Goal: Task Accomplishment & Management: Manage account settings

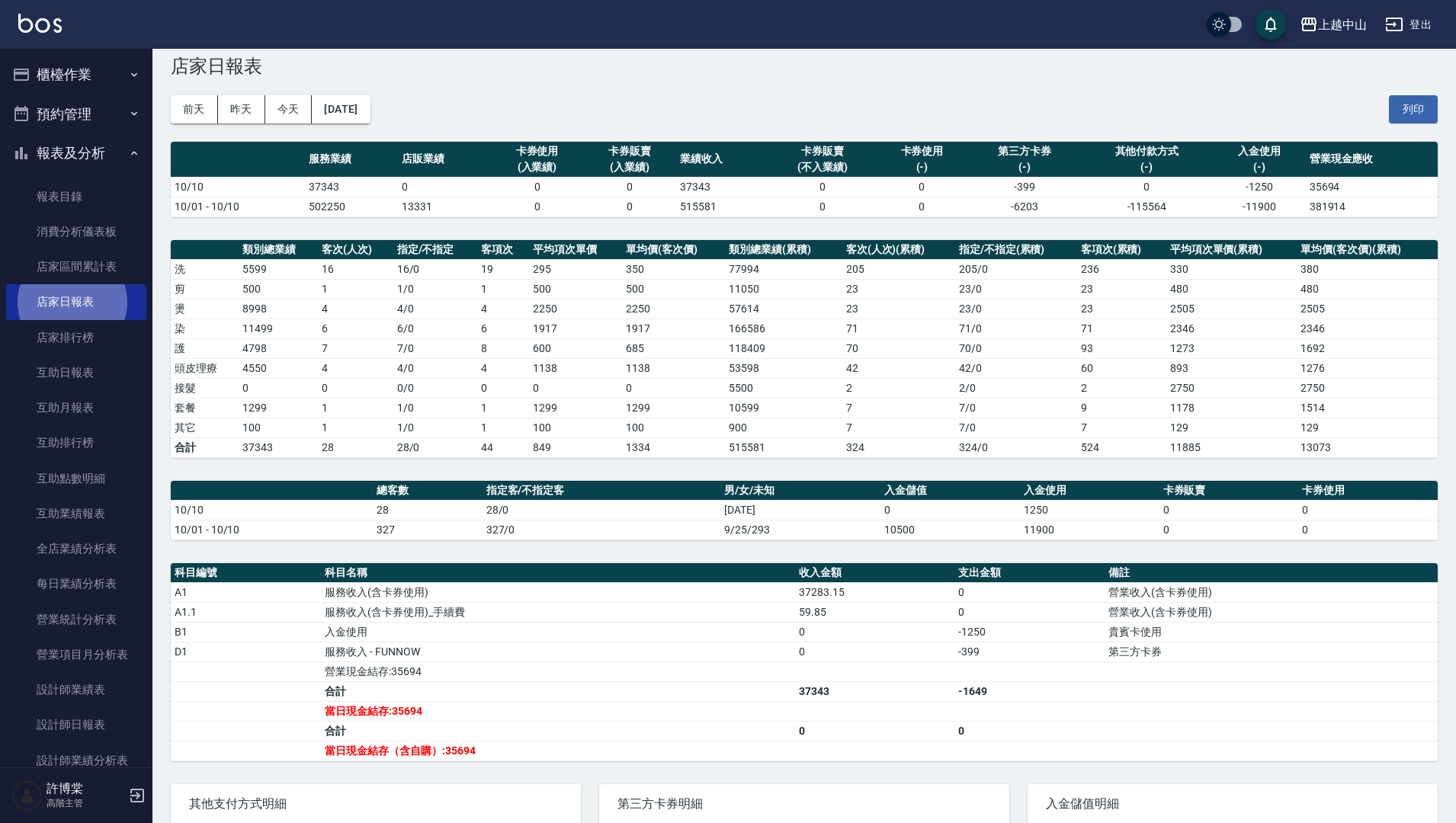
scroll to position [26, 0]
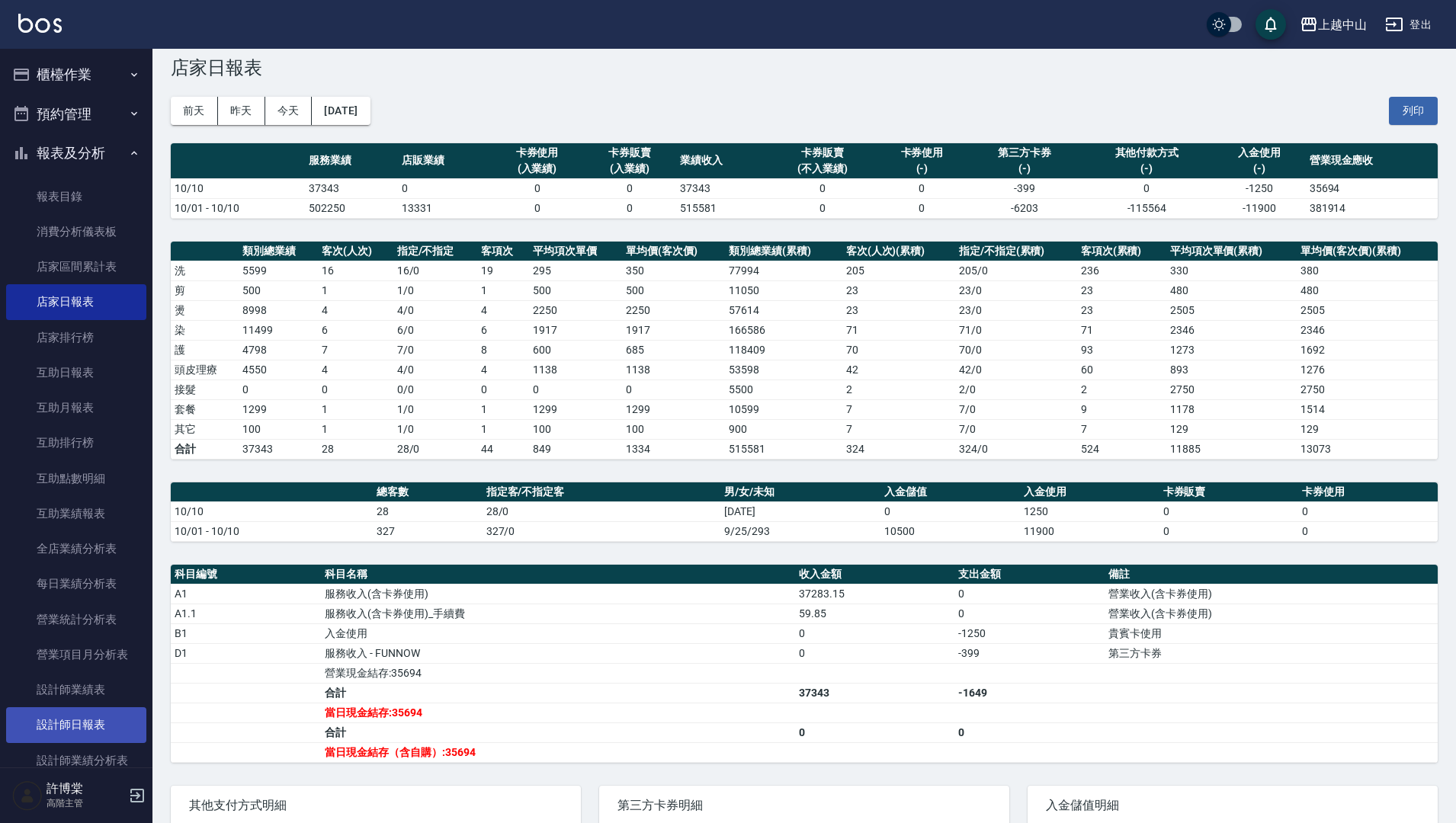
click at [117, 718] on link "設計師日報表" at bounding box center [77, 725] width 141 height 35
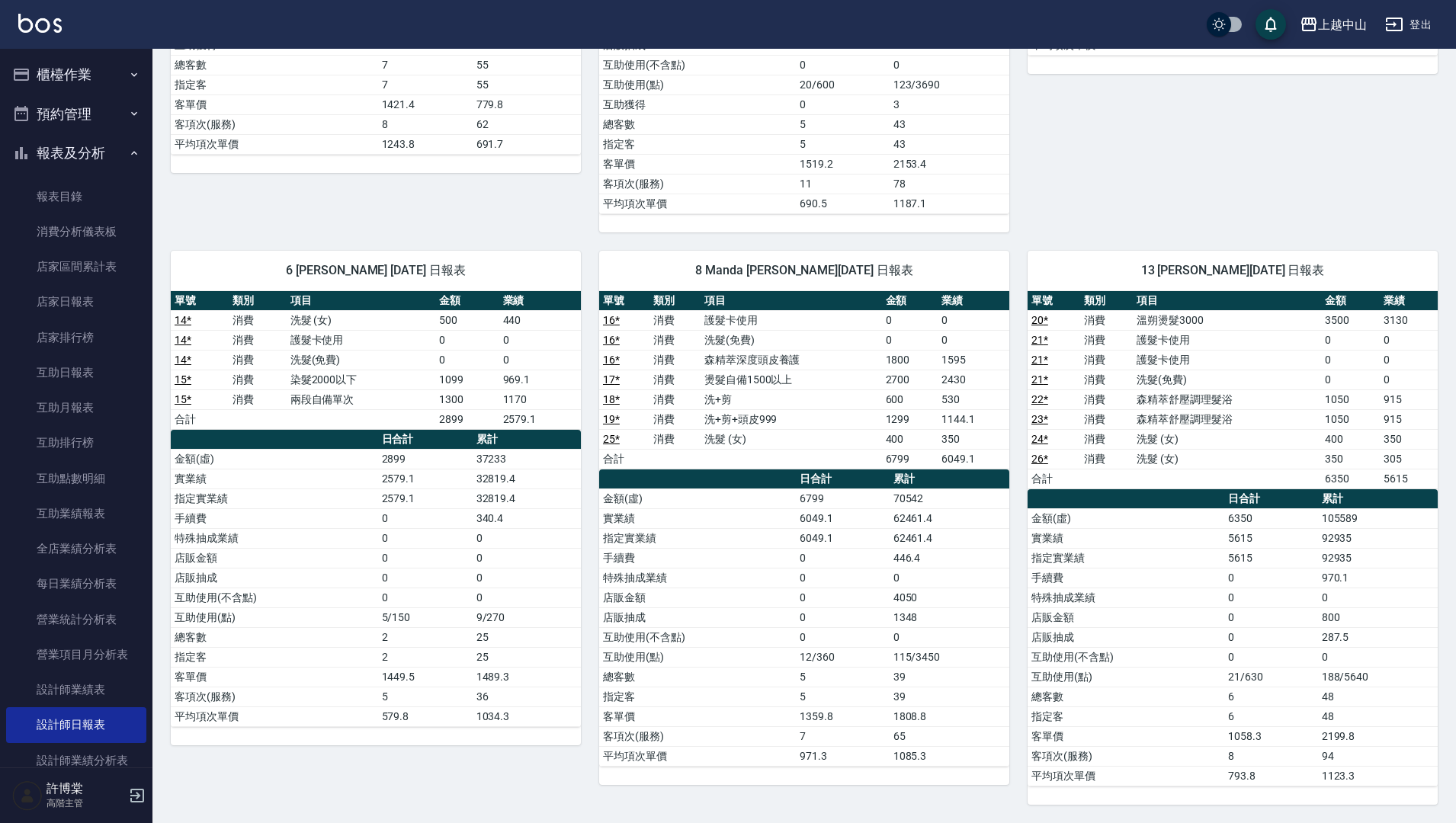
scroll to position [570, 0]
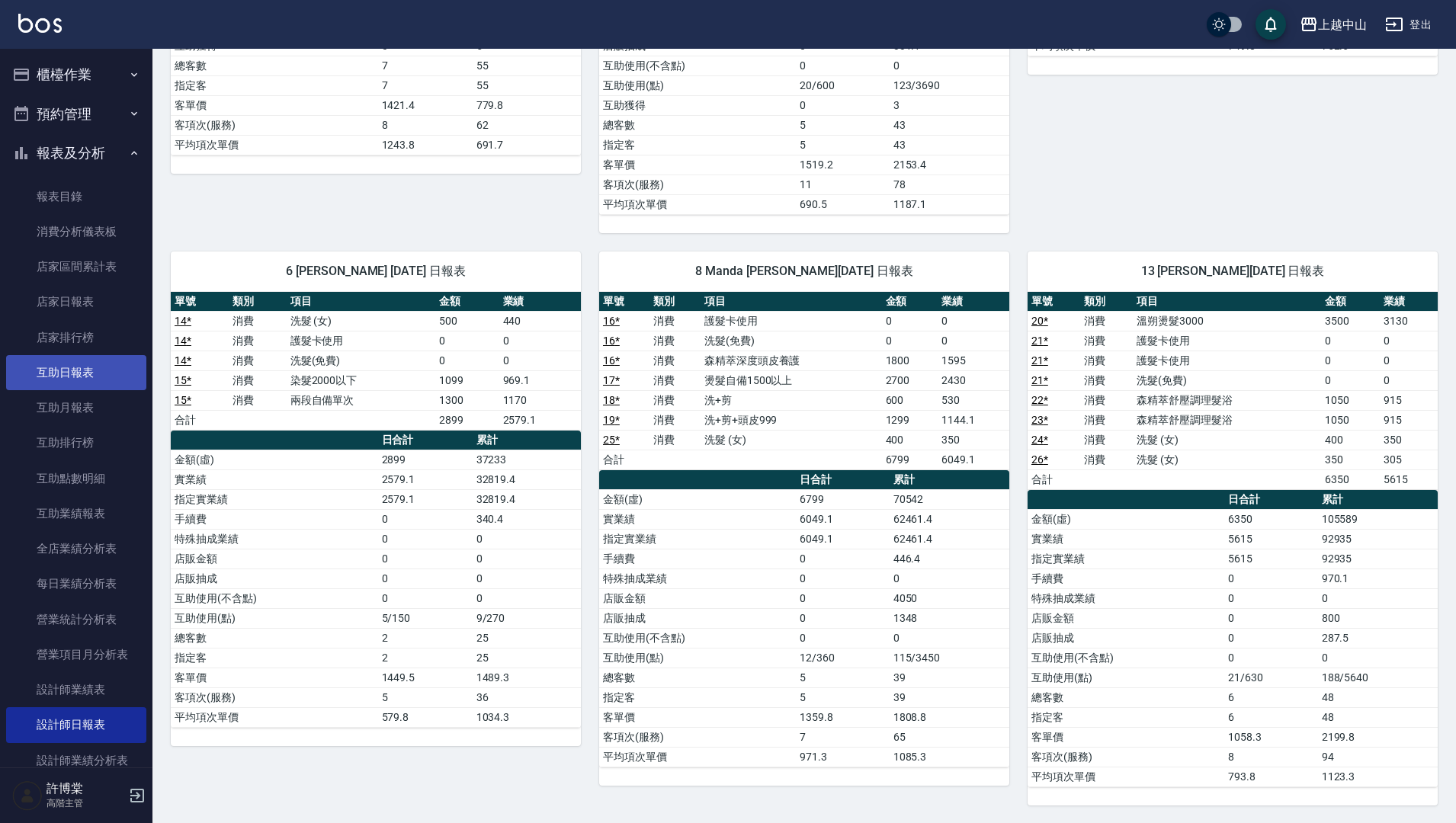
click at [113, 371] on link "互助日報表" at bounding box center [77, 373] width 141 height 35
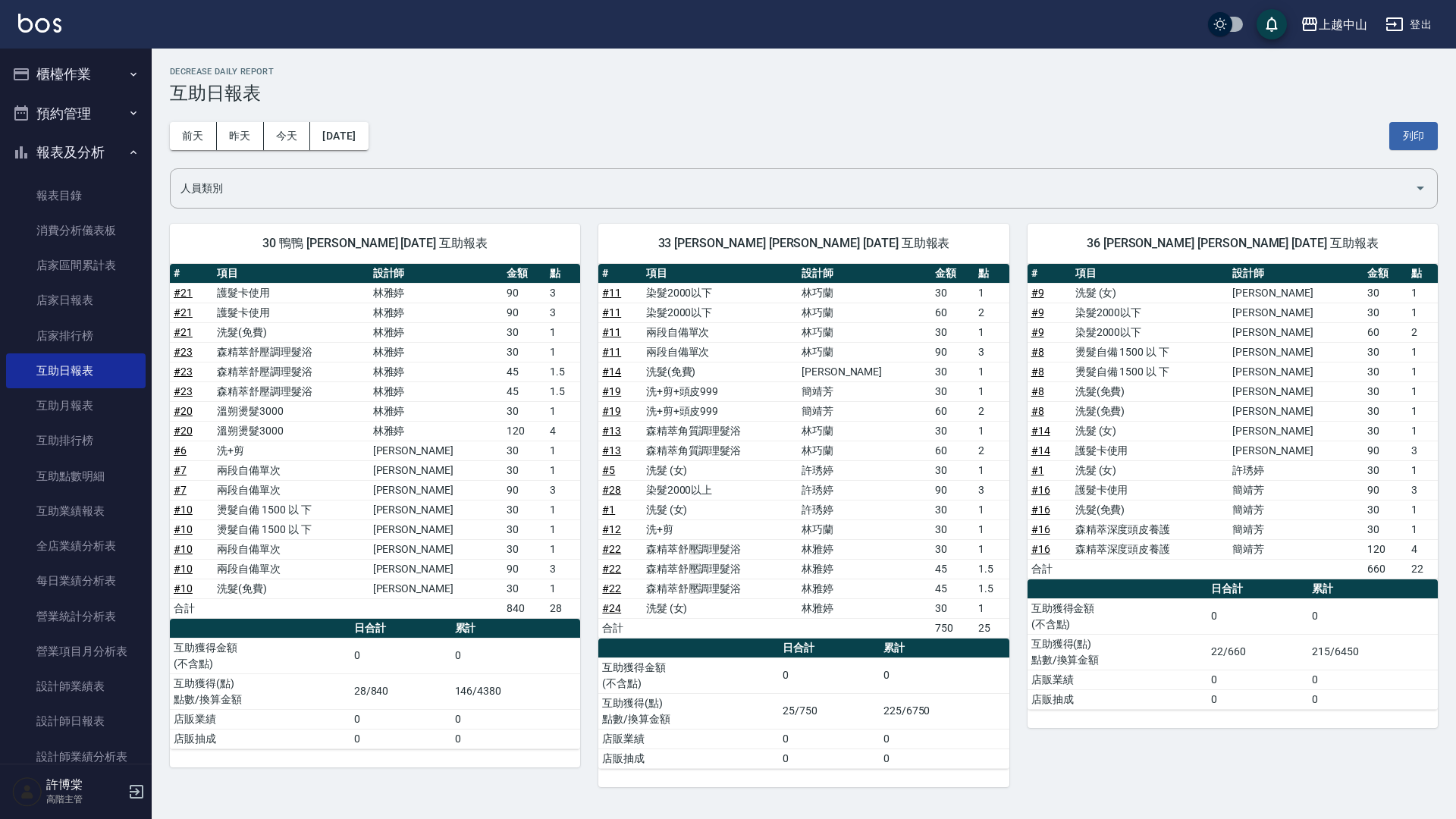
drag, startPoint x: 1455, startPoint y: 456, endPoint x: 1455, endPoint y: 544, distance: 88.0
click at [1448, 544] on div "上越中山 [DATE] 互助日報表 列印時間： [DATE][PHONE_NUMBER]:56 Decrease Daily Report 互助日報表 [DA…" at bounding box center [803, 427] width 1304 height 756
click at [244, 142] on button "昨天" at bounding box center [240, 136] width 47 height 28
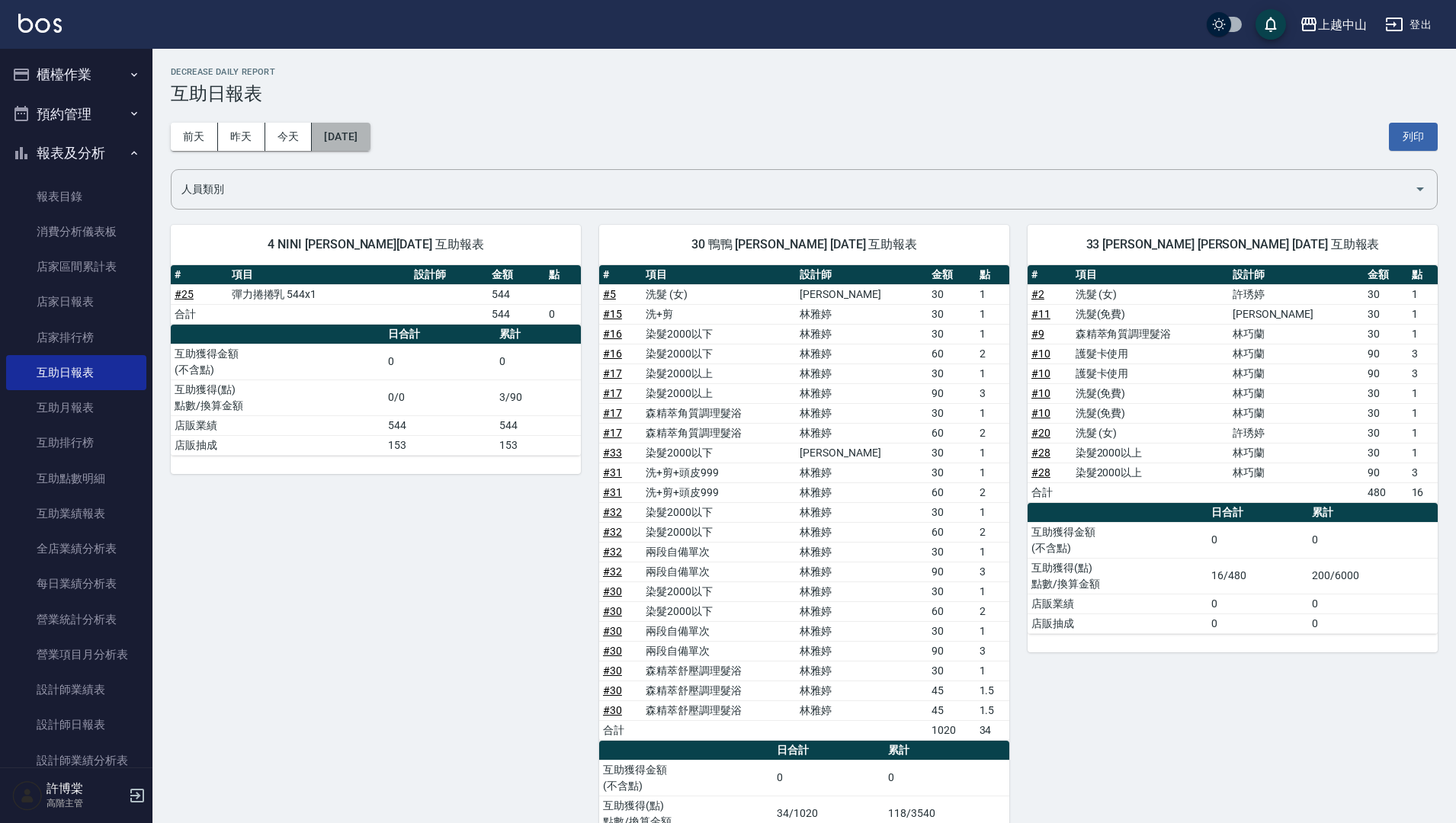
click at [327, 140] on button "[DATE]" at bounding box center [340, 137] width 58 height 28
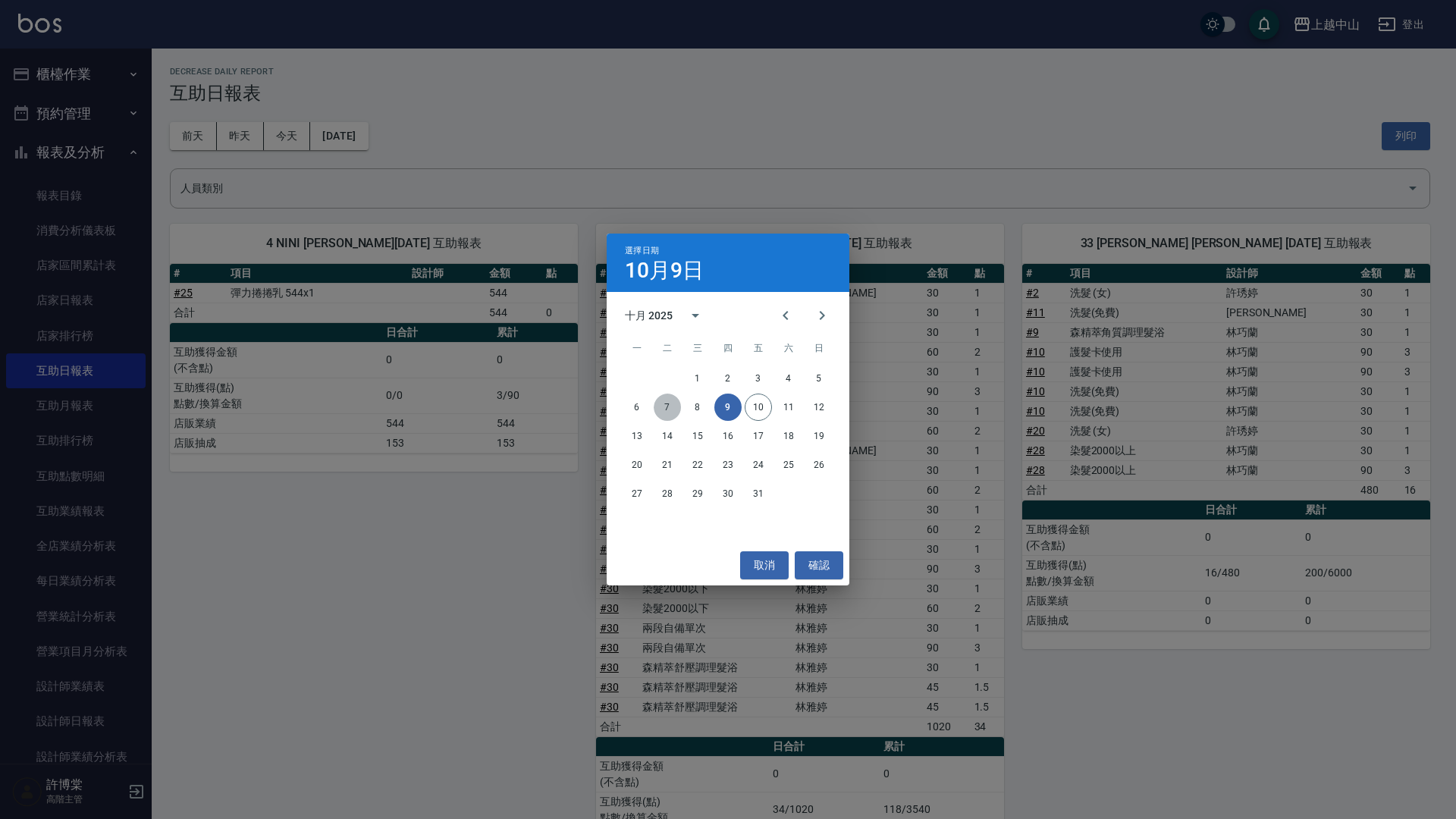
click at [666, 408] on button "7" at bounding box center [667, 408] width 28 height 28
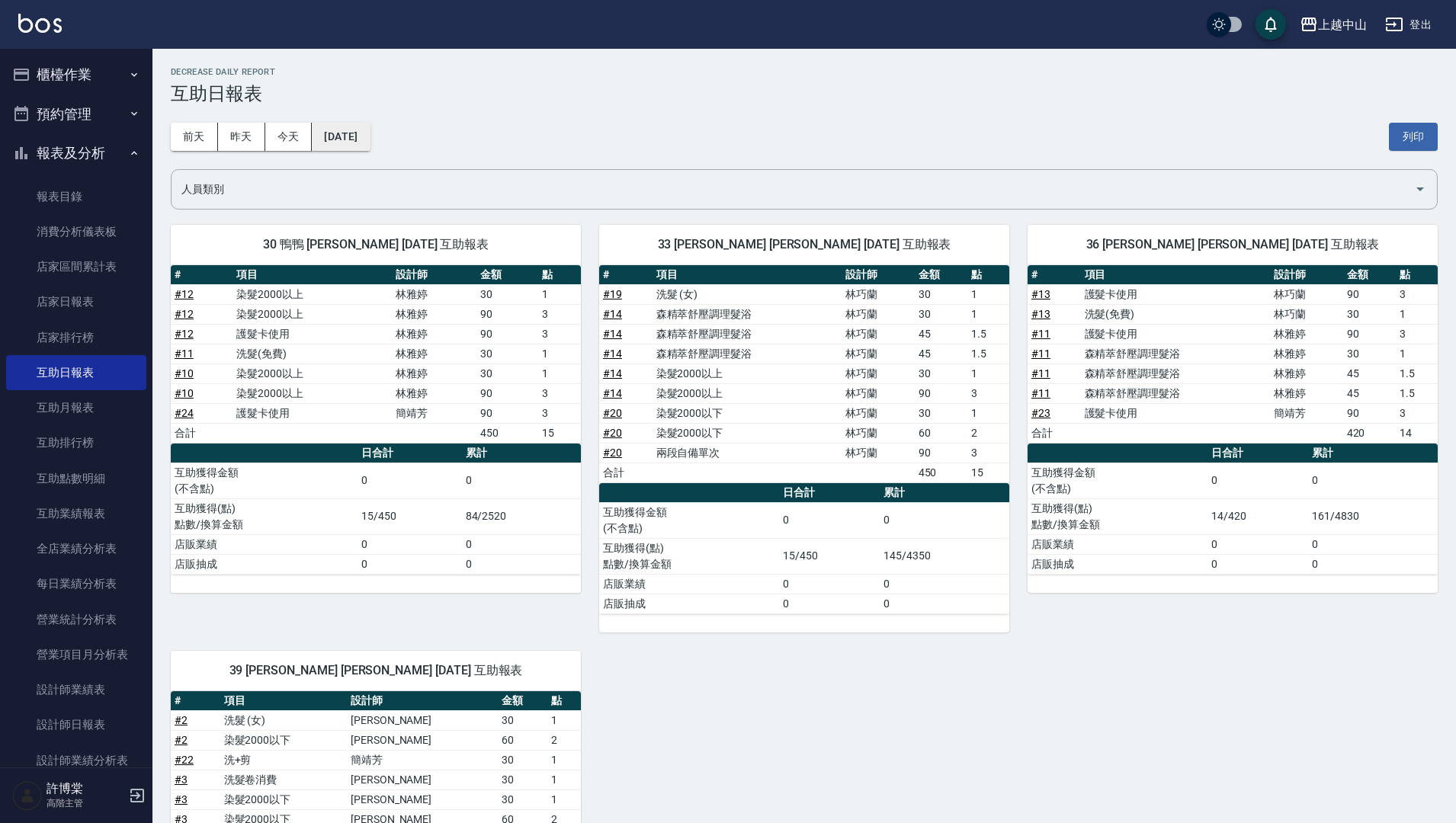
click at [336, 145] on button "[DATE]" at bounding box center [340, 137] width 58 height 28
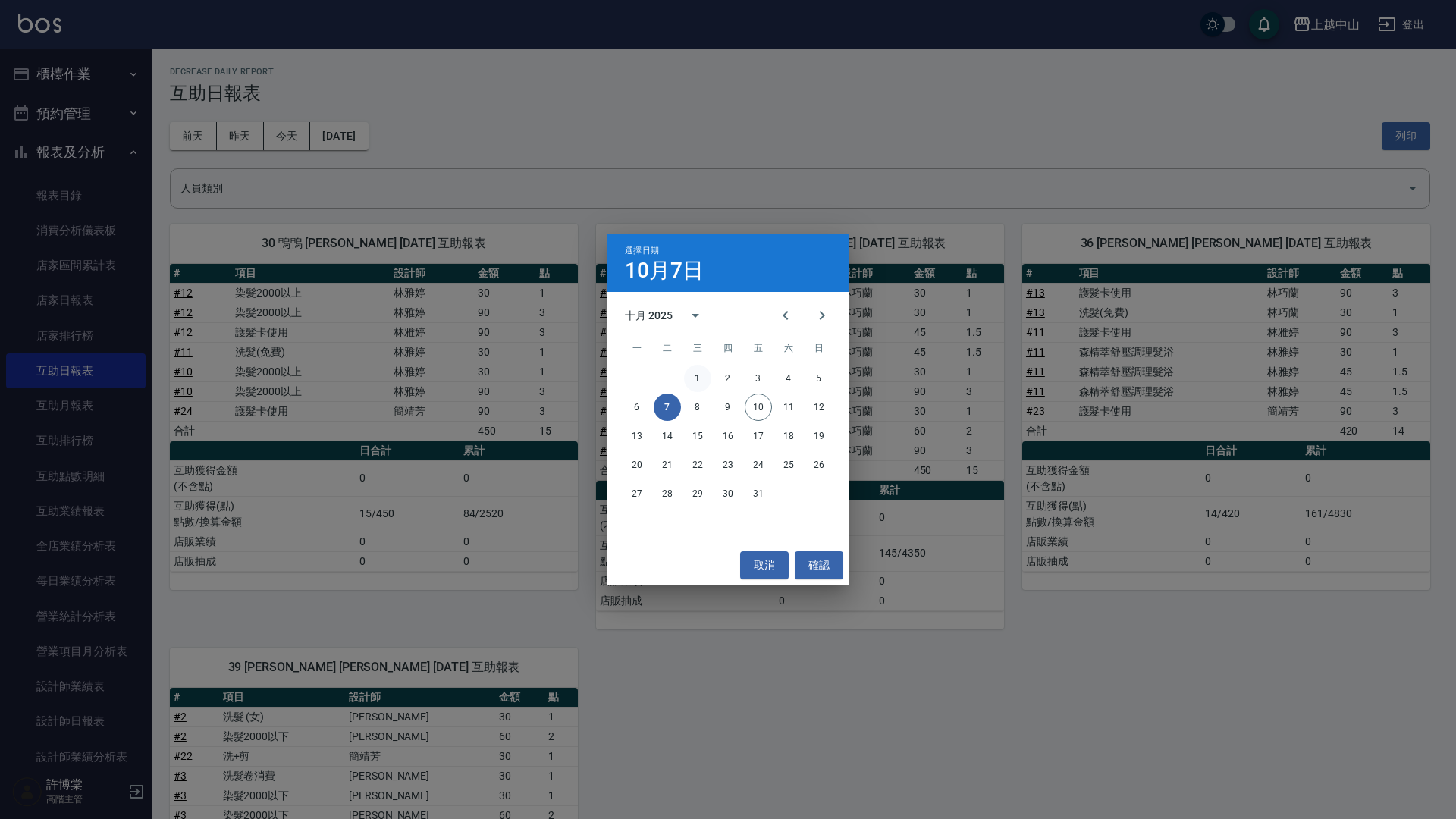
click at [702, 385] on button "1" at bounding box center [698, 378] width 28 height 28
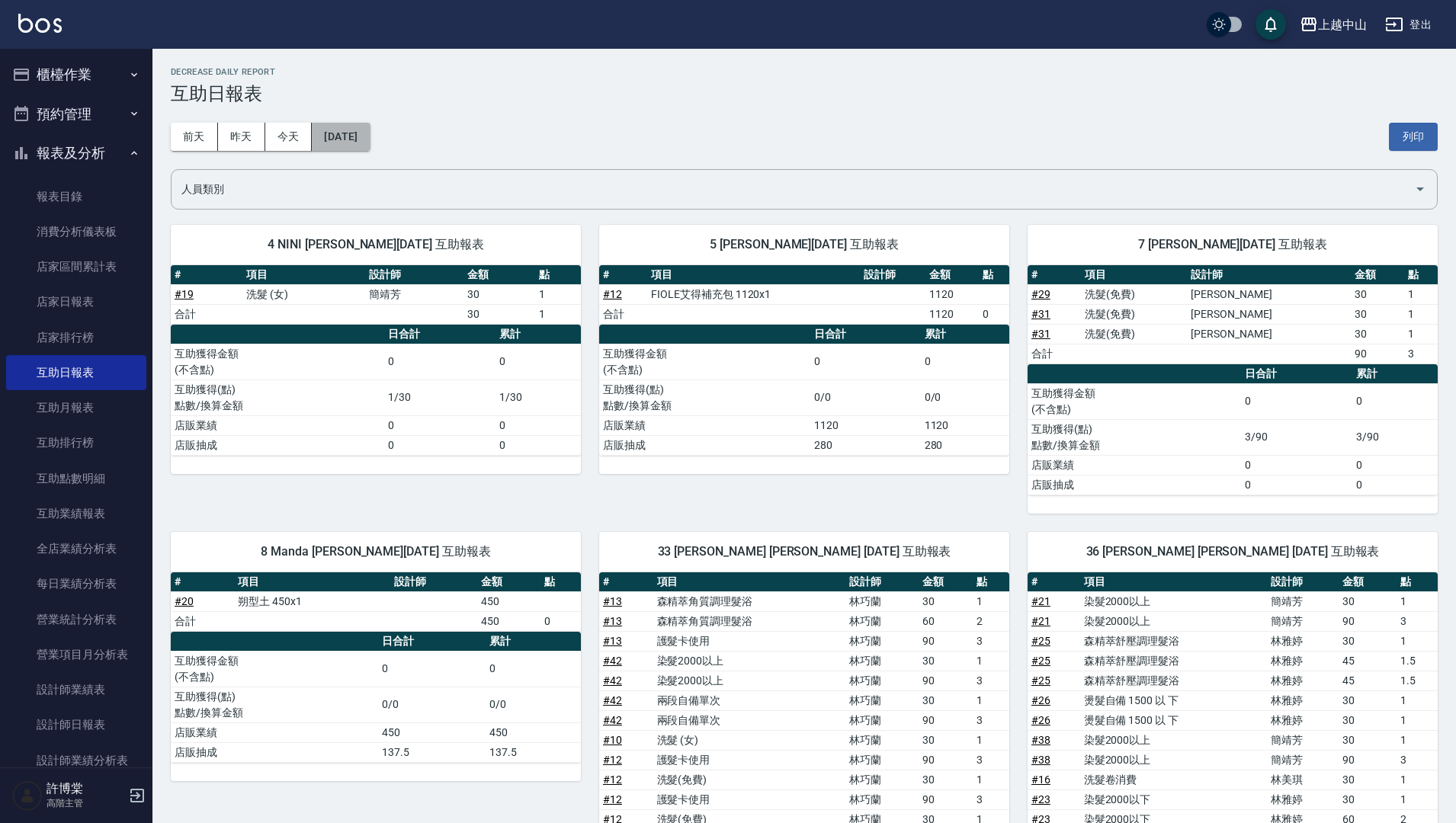
click at [334, 137] on button "[DATE]" at bounding box center [340, 137] width 58 height 28
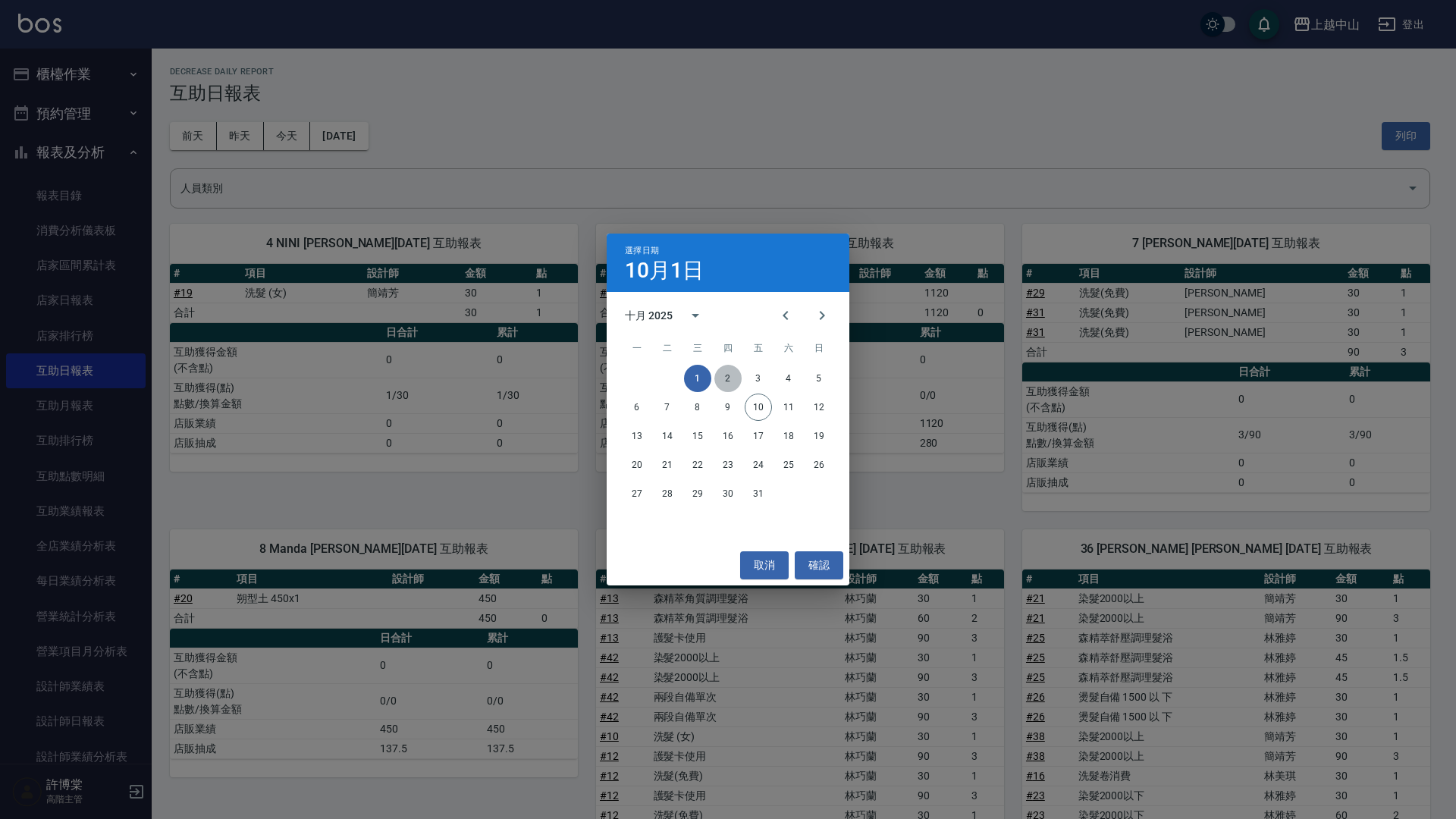
click at [725, 386] on button "2" at bounding box center [728, 378] width 28 height 28
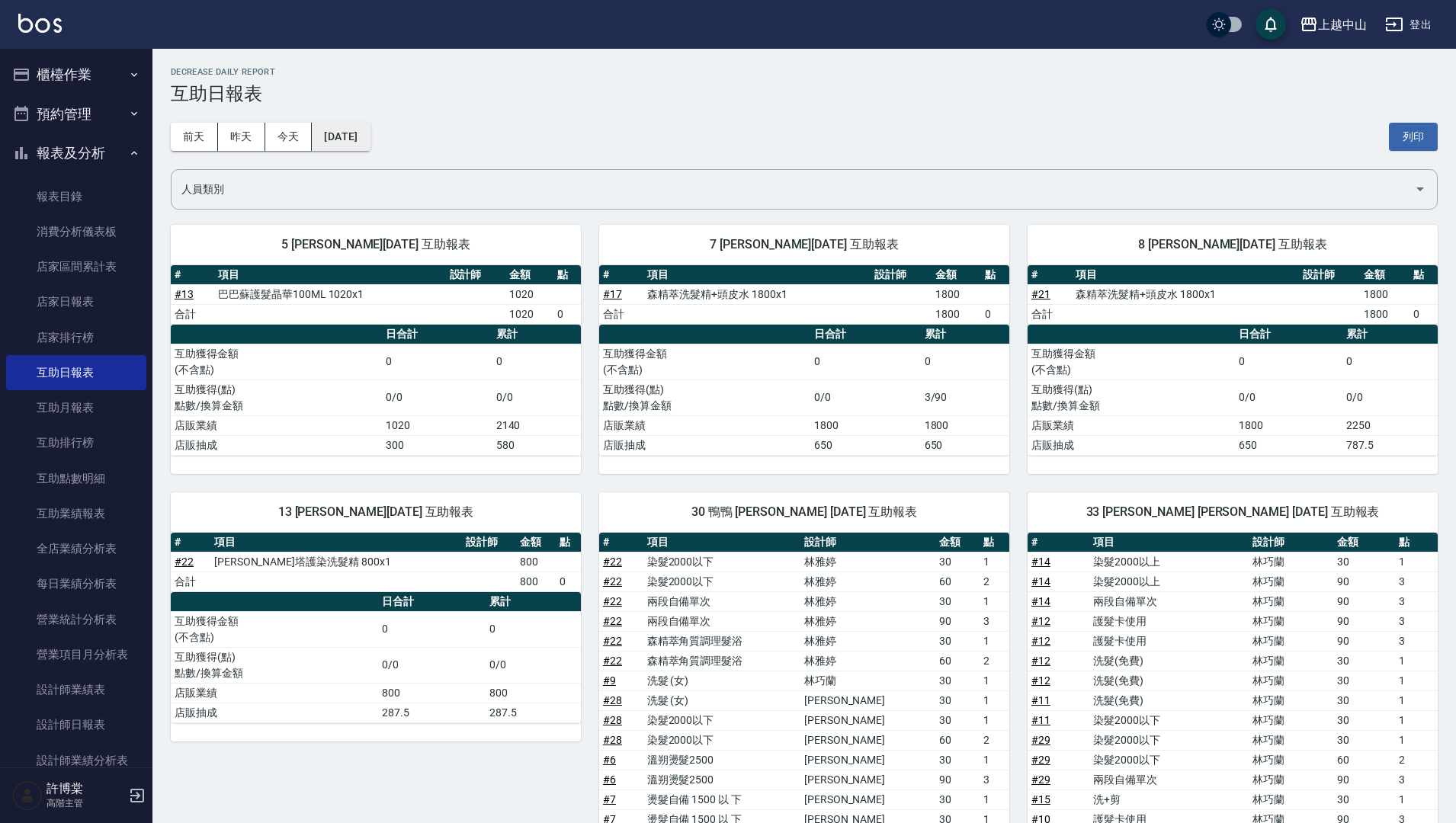
click at [370, 144] on button "[DATE]" at bounding box center [340, 137] width 58 height 28
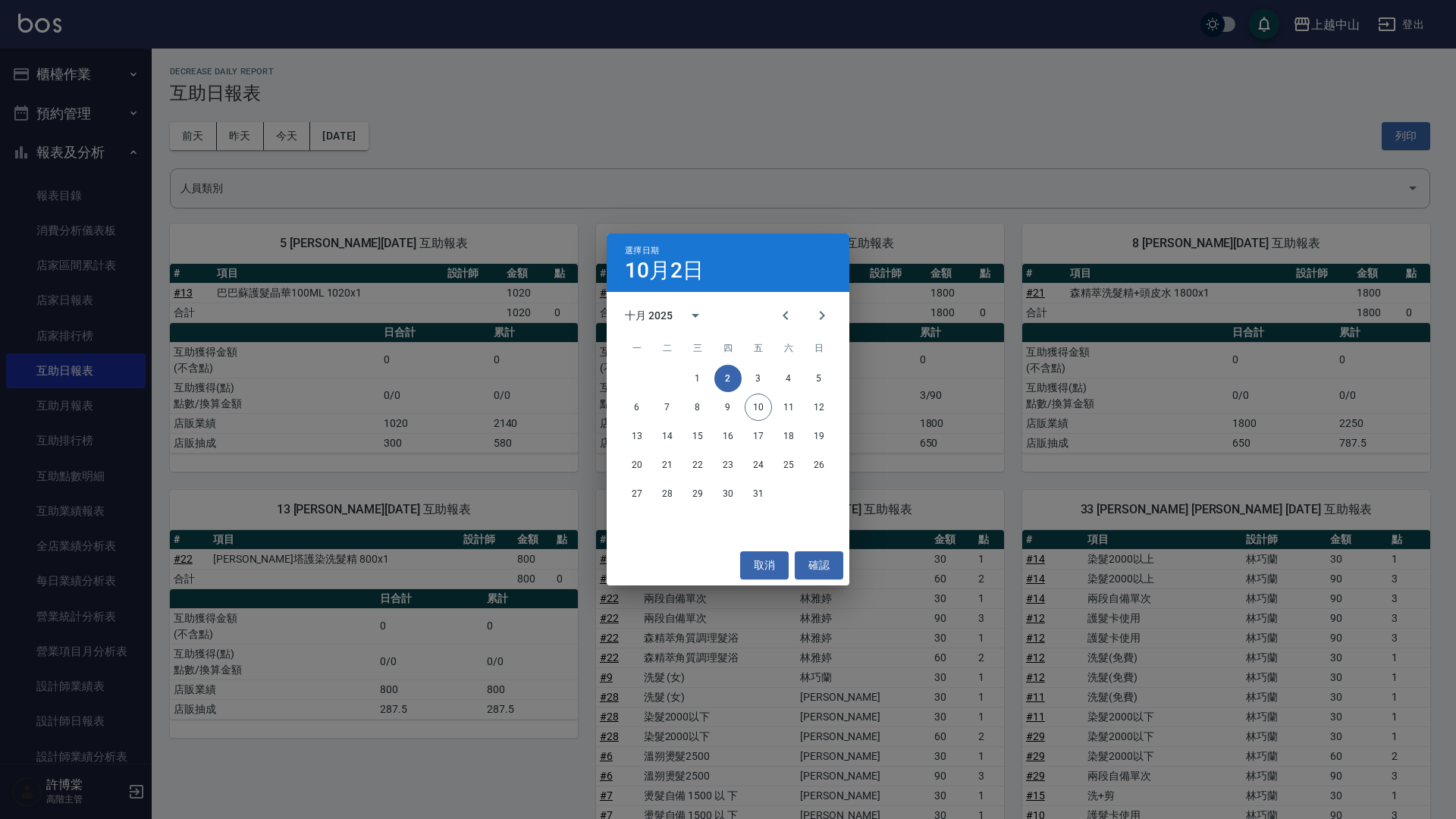
click at [745, 371] on div "1 2 3 4 5" at bounding box center [728, 378] width 243 height 28
click at [756, 375] on button "3" at bounding box center [758, 378] width 28 height 28
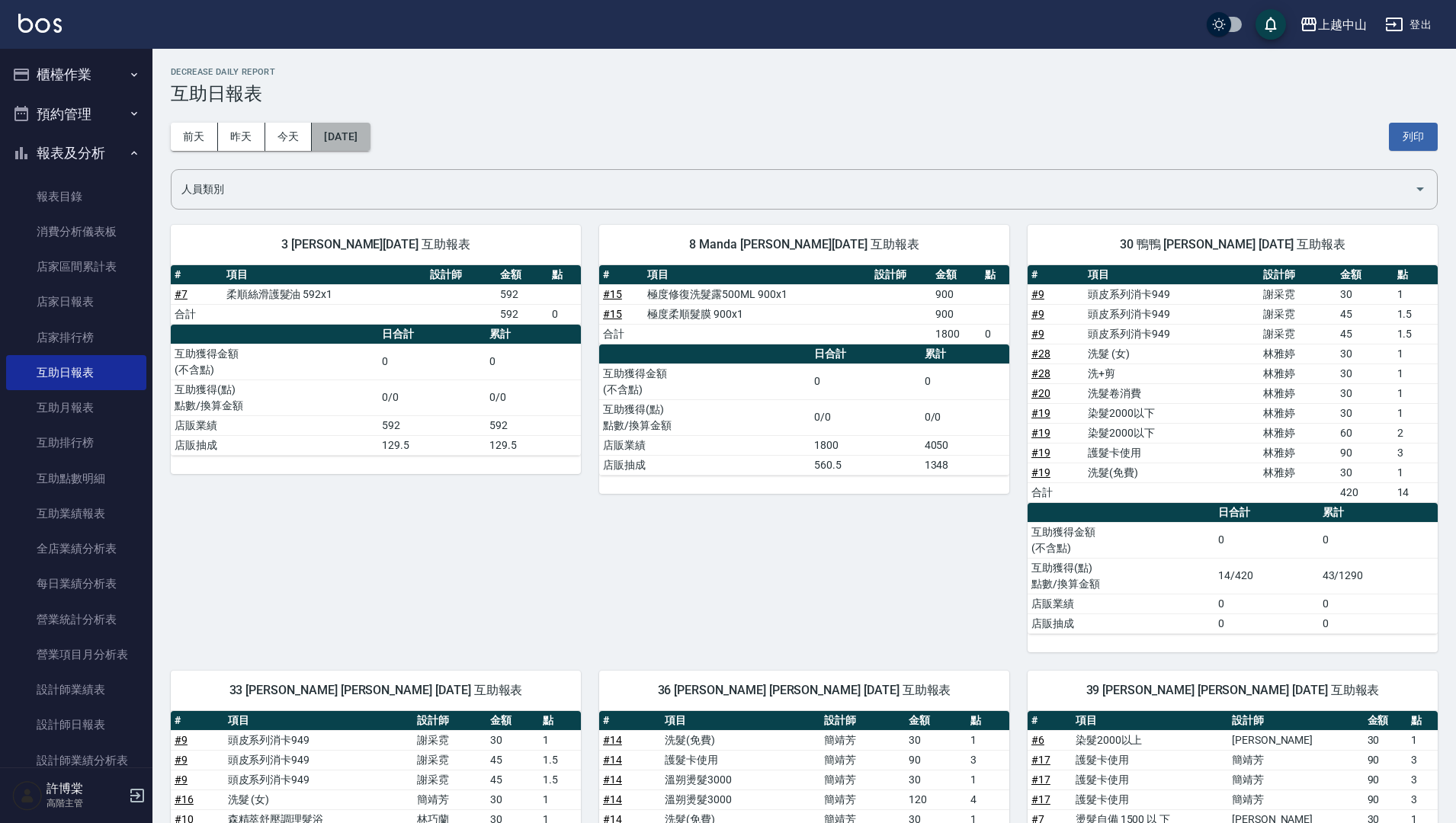
click at [363, 142] on button "[DATE]" at bounding box center [340, 137] width 58 height 28
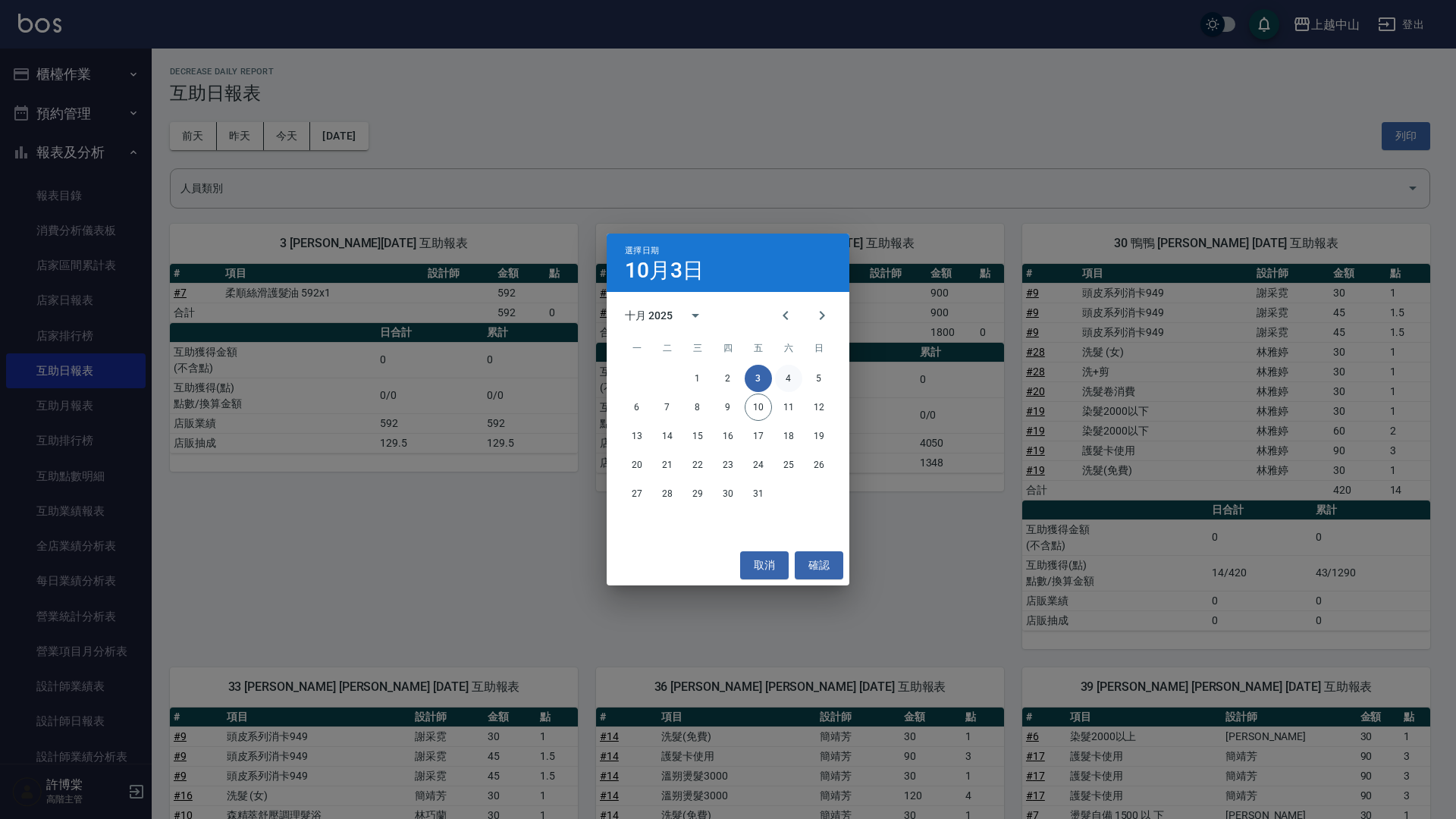
click at [792, 375] on button "4" at bounding box center [789, 378] width 28 height 28
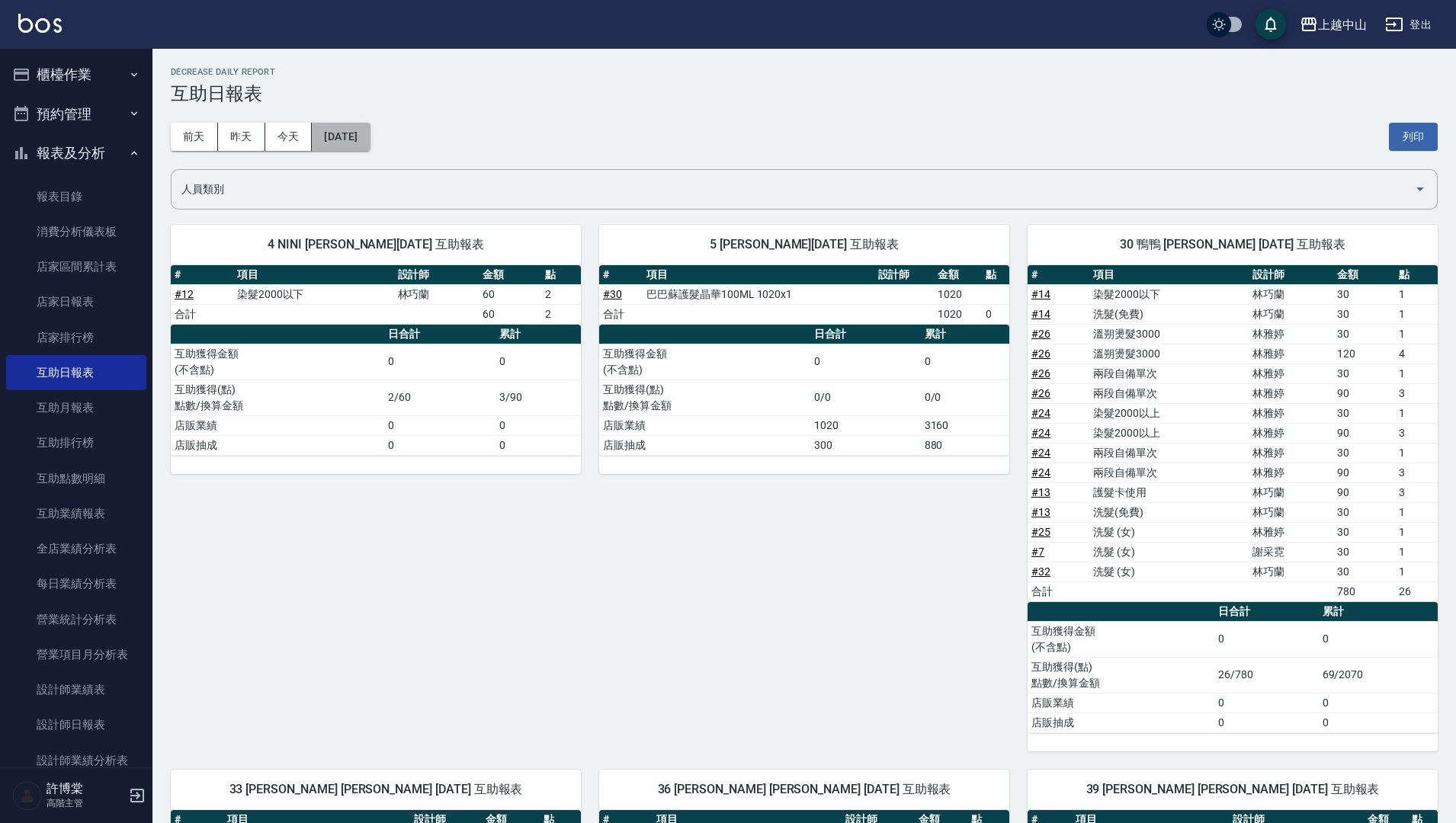
click at [347, 137] on button "[DATE]" at bounding box center [340, 137] width 58 height 28
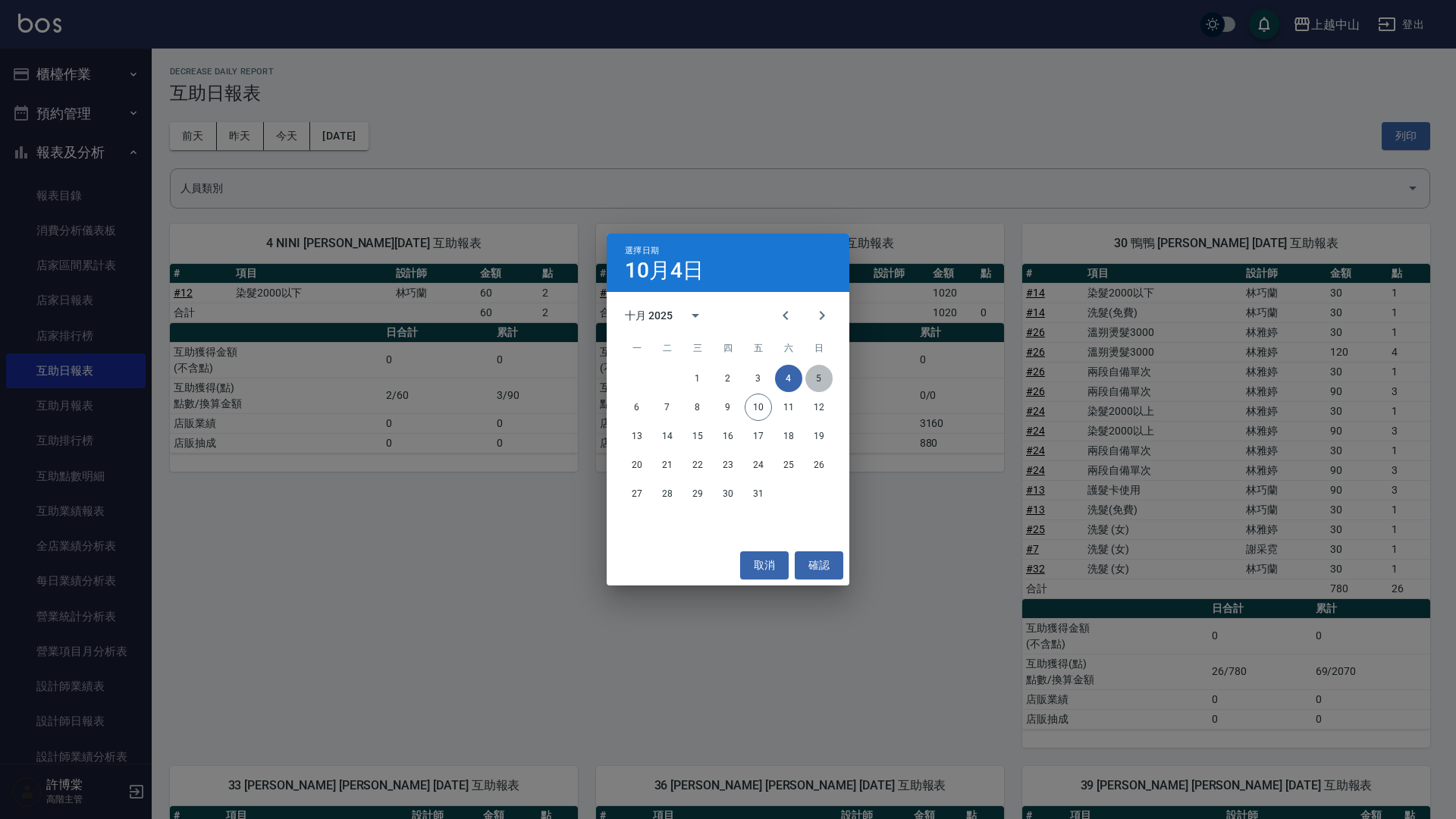
click at [817, 378] on button "5" at bounding box center [819, 378] width 28 height 28
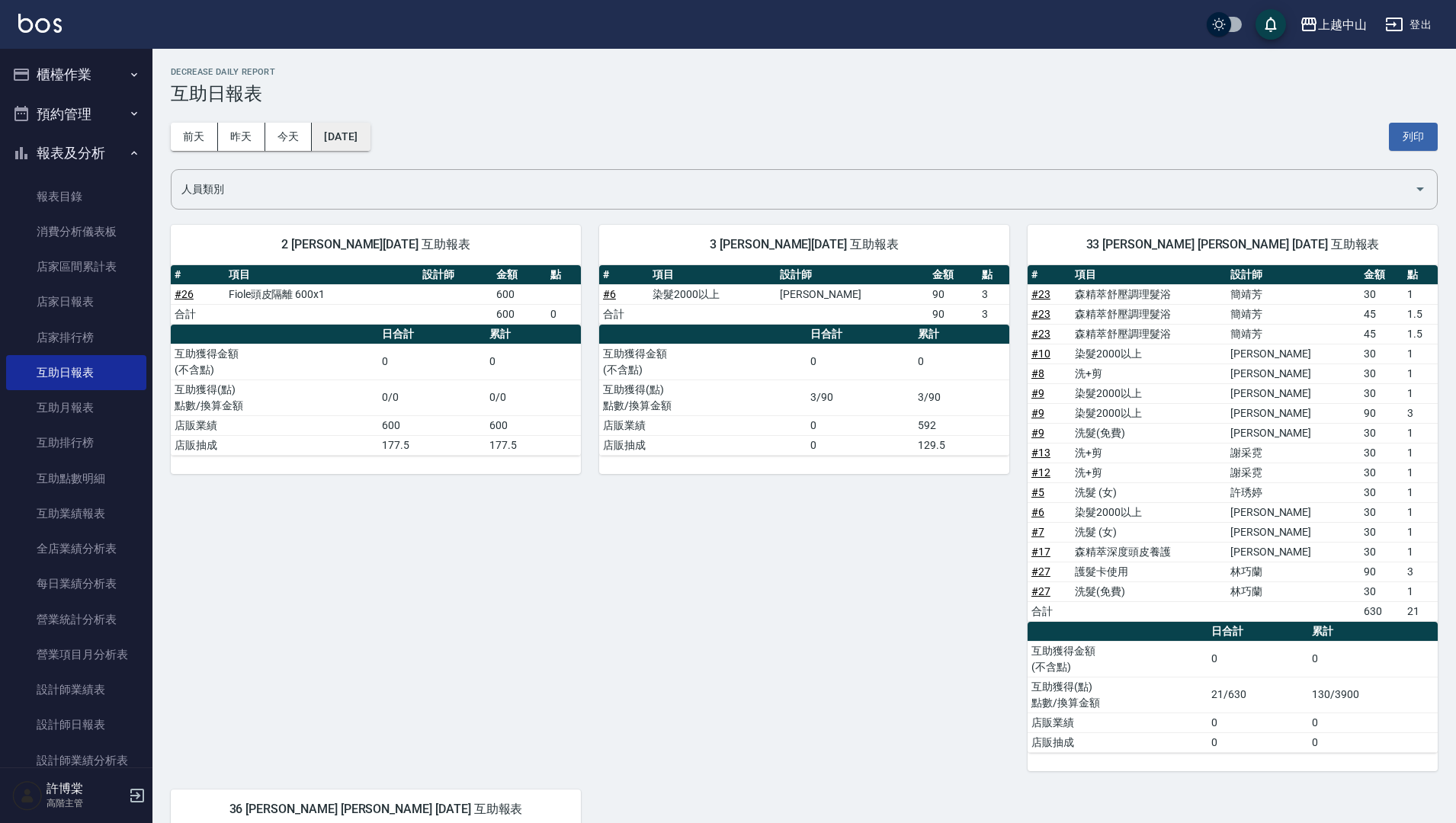
click at [370, 144] on button "[DATE]" at bounding box center [340, 137] width 58 height 28
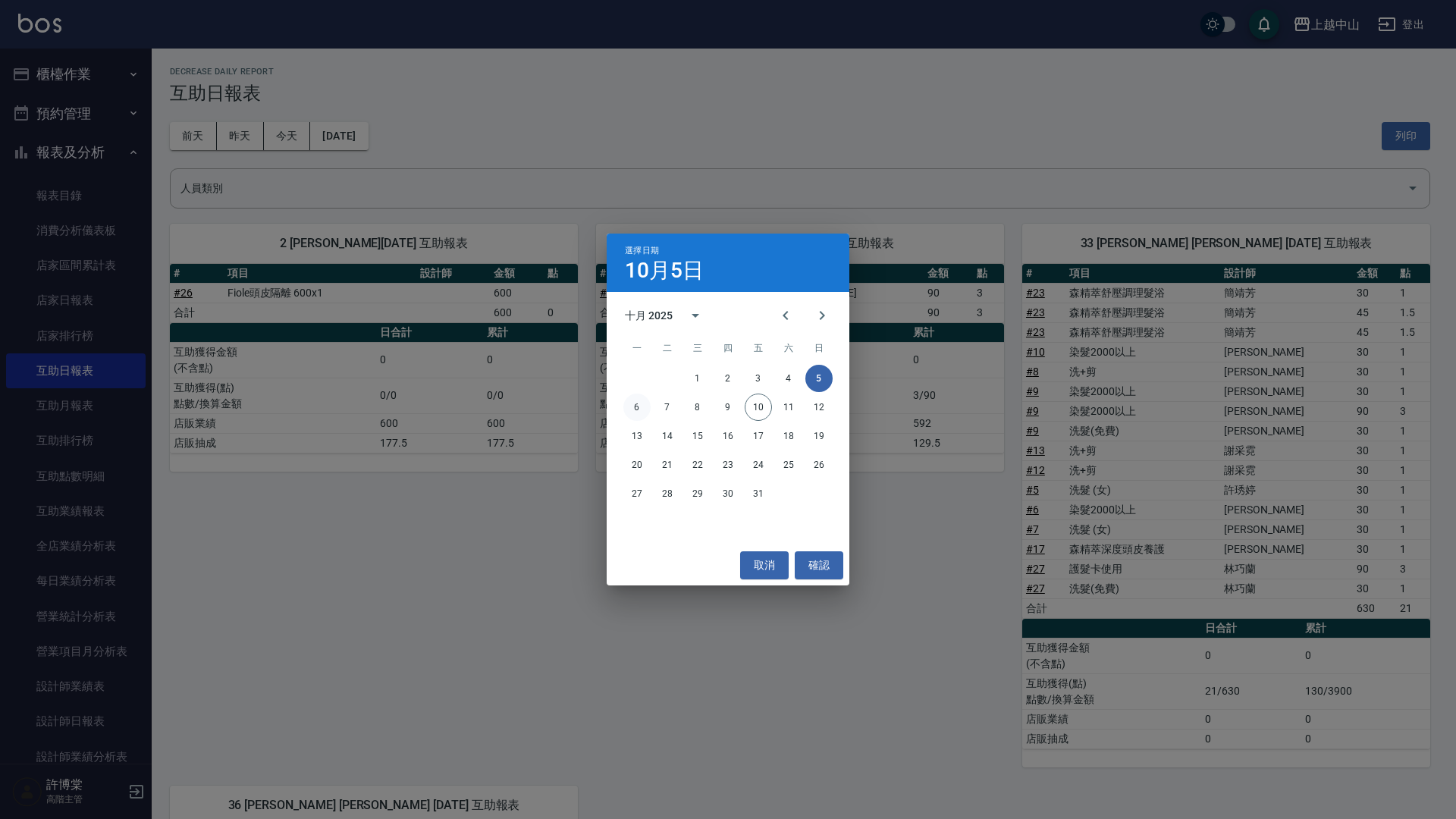
click at [633, 403] on button "6" at bounding box center [637, 408] width 28 height 28
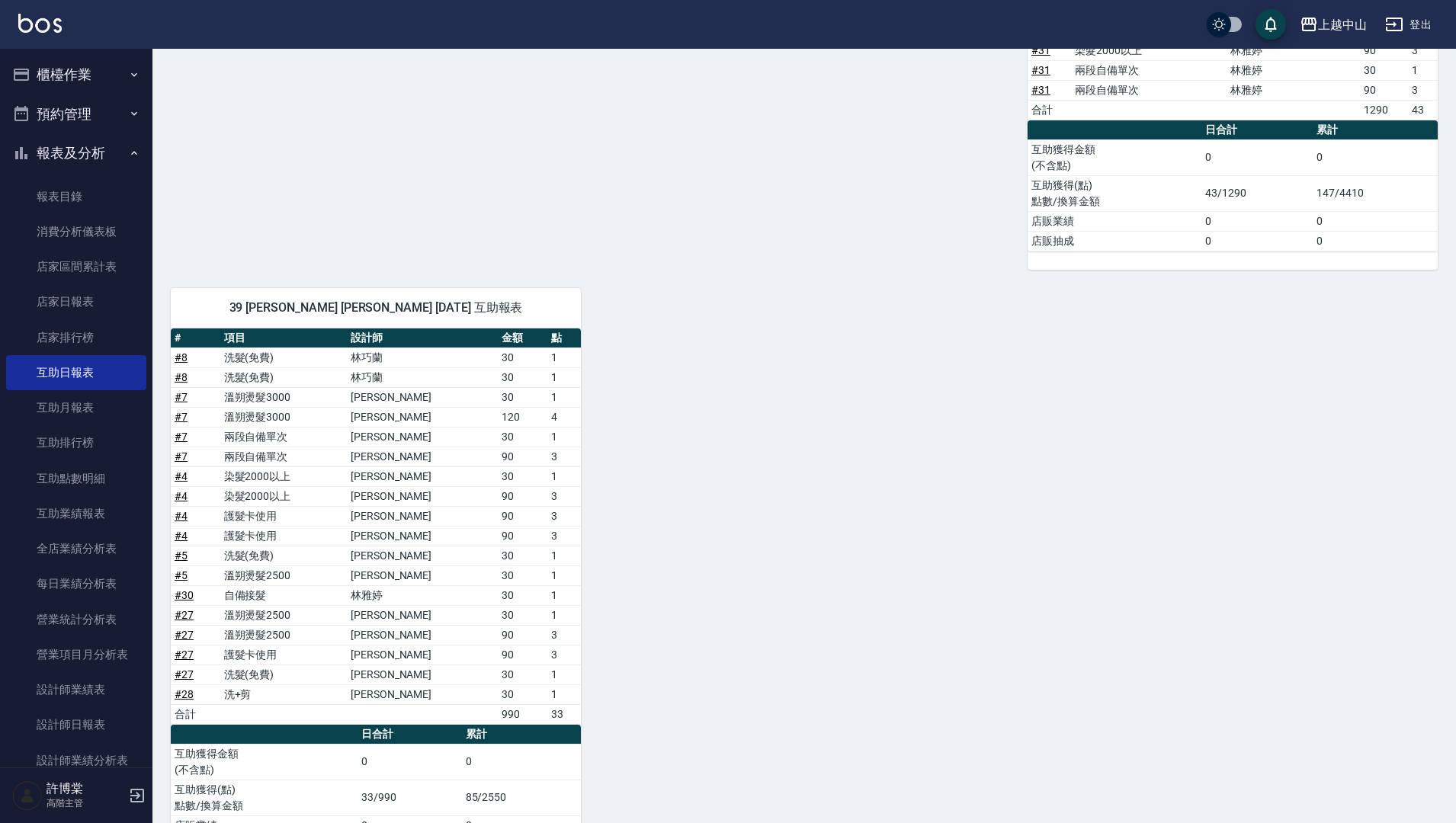
scroll to position [690, 0]
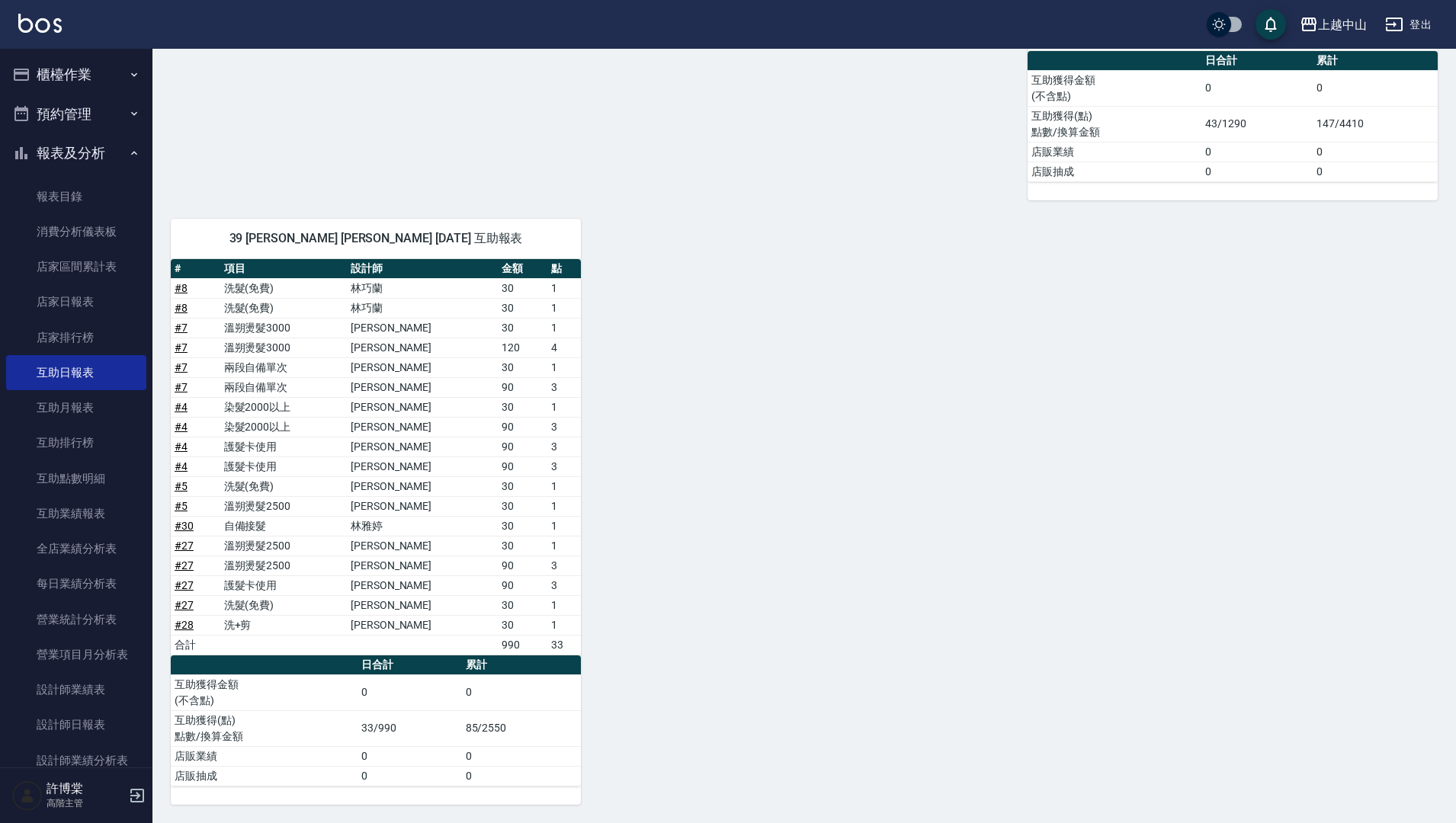
drag, startPoint x: 1441, startPoint y: 480, endPoint x: 1462, endPoint y: 346, distance: 135.6
click at [1455, 346] on html "上越中山 登出 櫃檯作業 打帳單 帳單列表 掛單列表 座位開單 營業儀表板 現金收支登錄 高階收支登錄 材料自購登錄 每日結帳 排班表 現場電腦打卡 掃碼打卡…" at bounding box center [728, 67] width 1456 height 1513
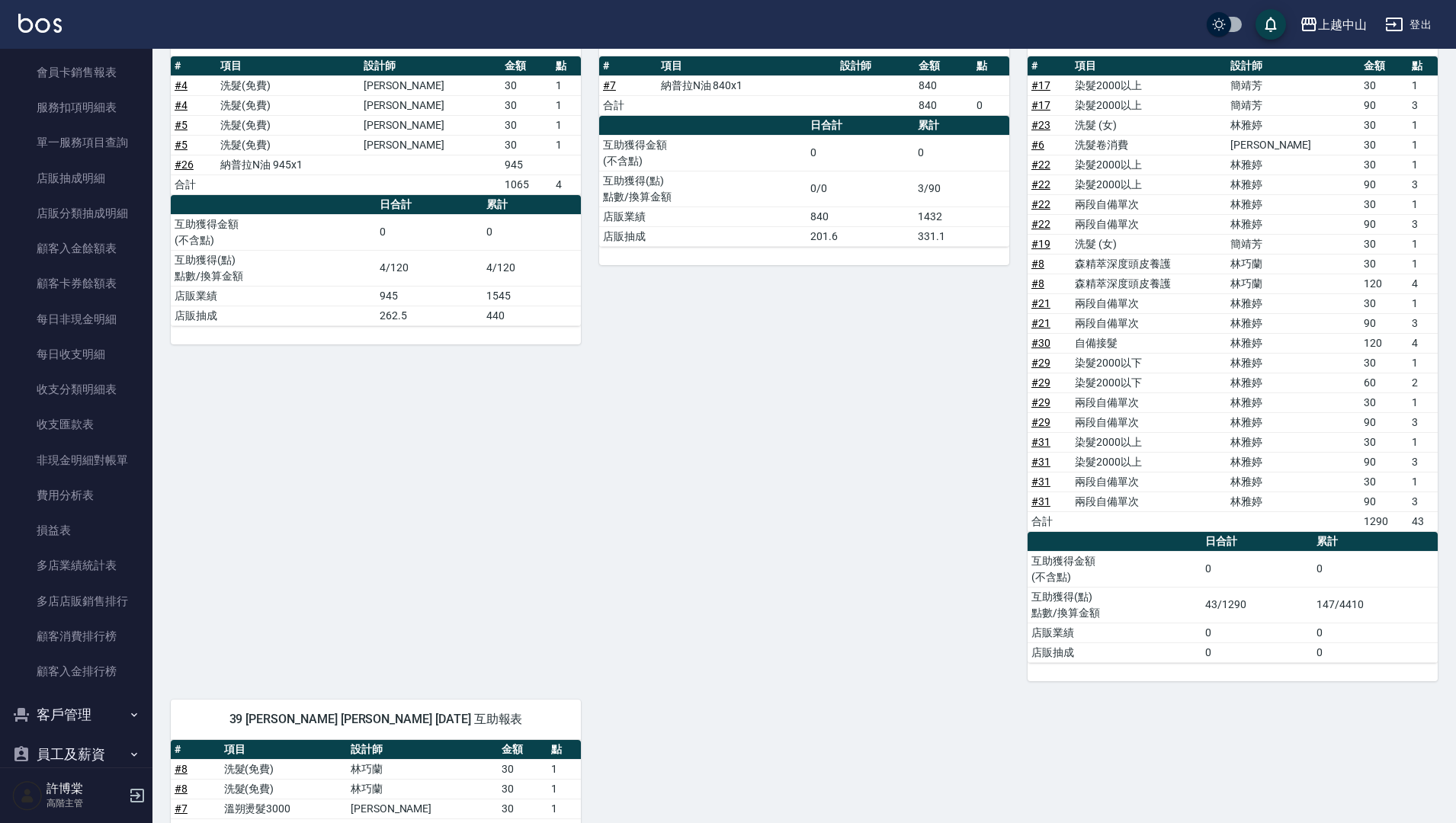
scroll to position [1148, 0]
click at [82, 612] on button "員工及薪資" at bounding box center [77, 611] width 141 height 40
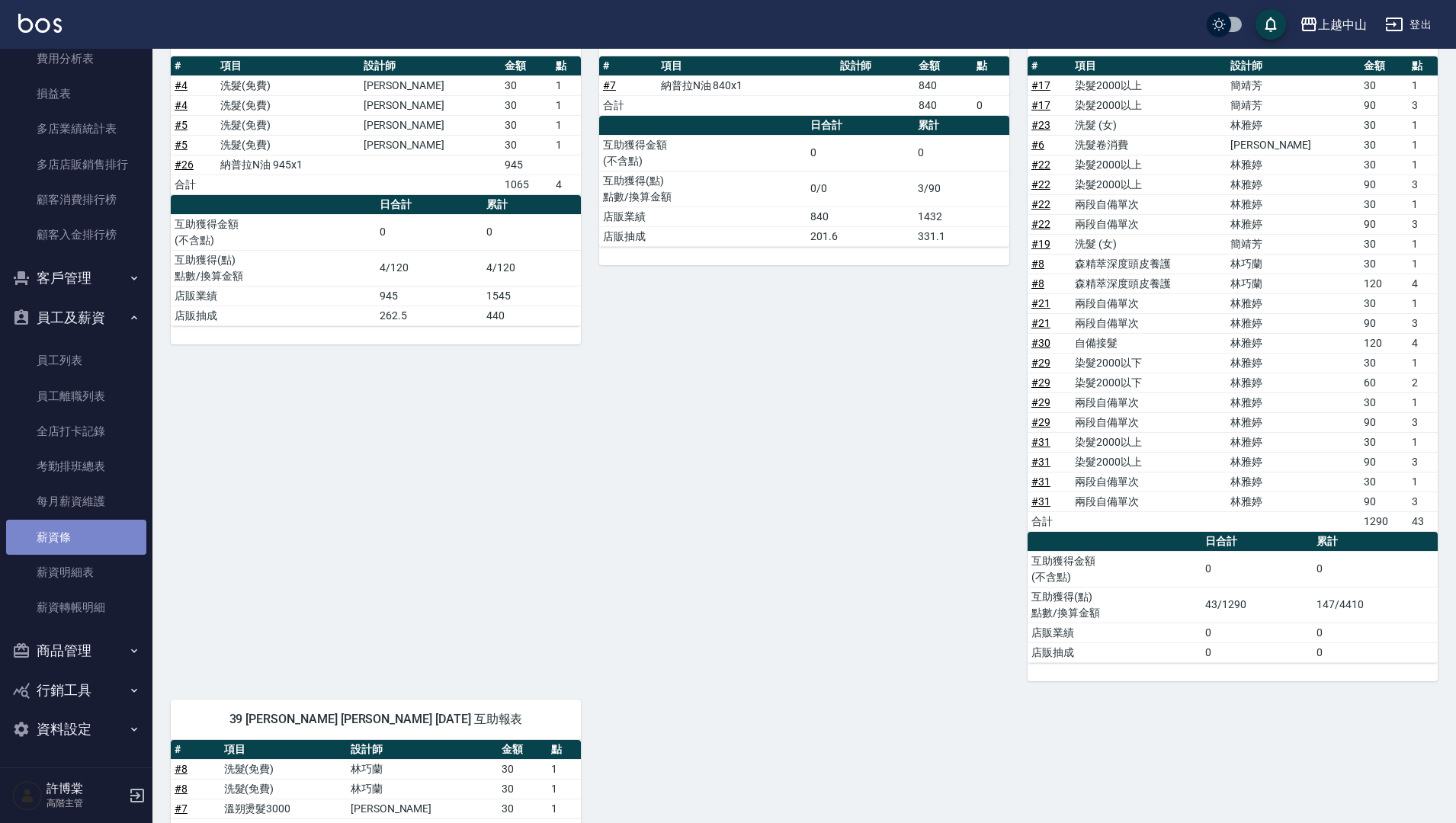
click at [119, 544] on link "薪資條" at bounding box center [77, 537] width 141 height 35
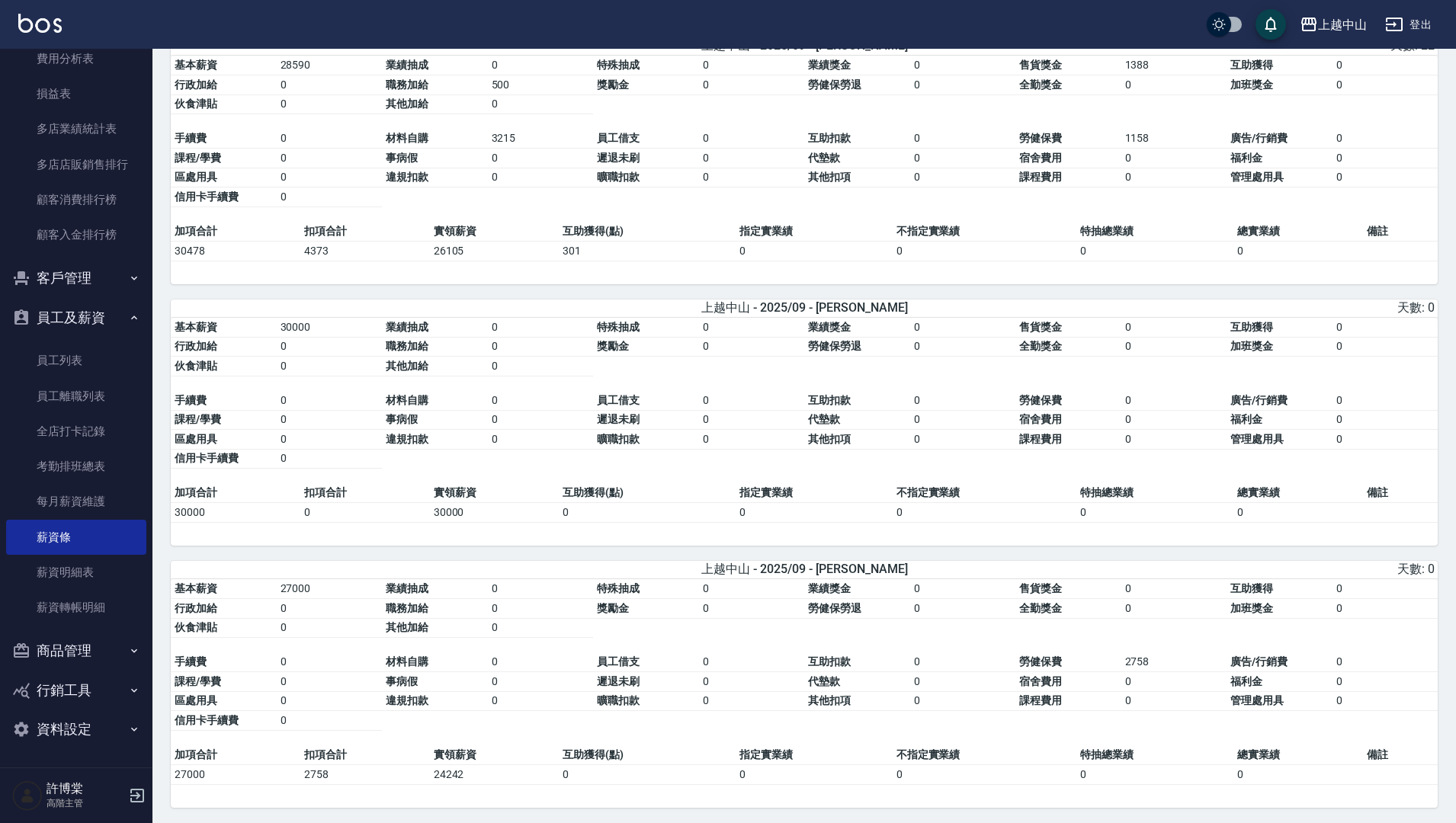
scroll to position [3062, 0]
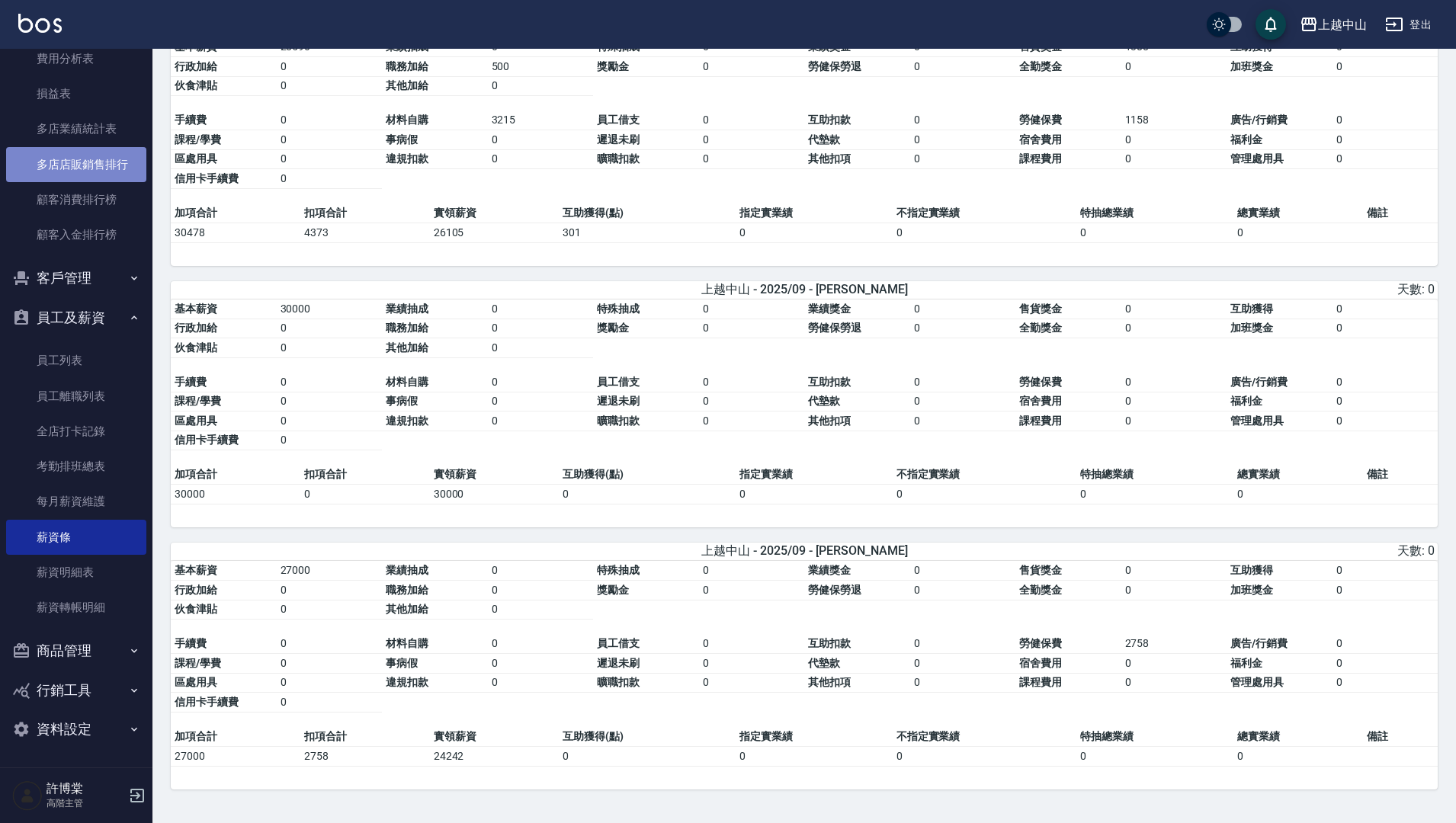
click at [92, 164] on link "多店店販銷售排行" at bounding box center [77, 165] width 141 height 35
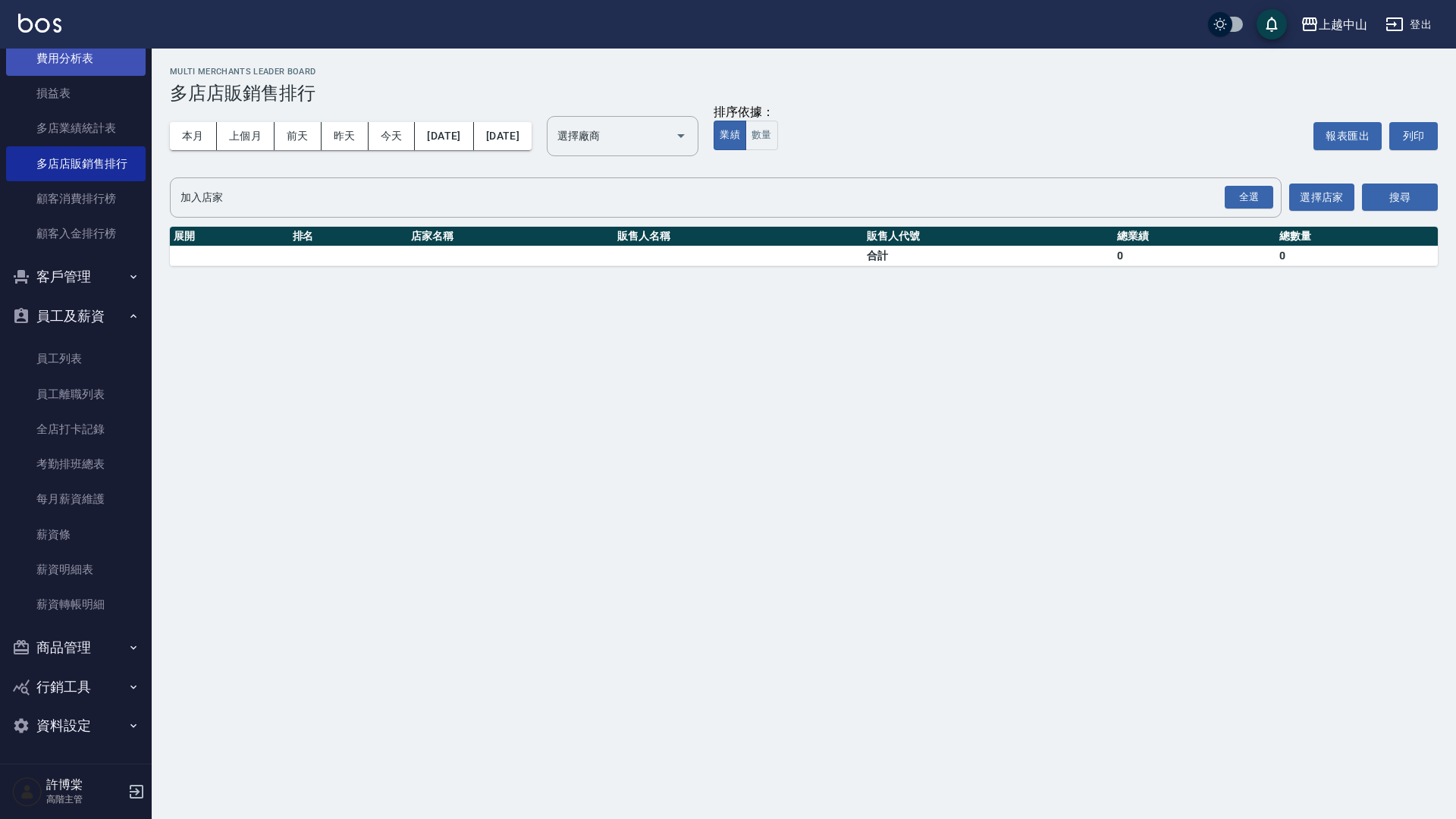
click at [64, 68] on link "費用分析表" at bounding box center [76, 59] width 140 height 35
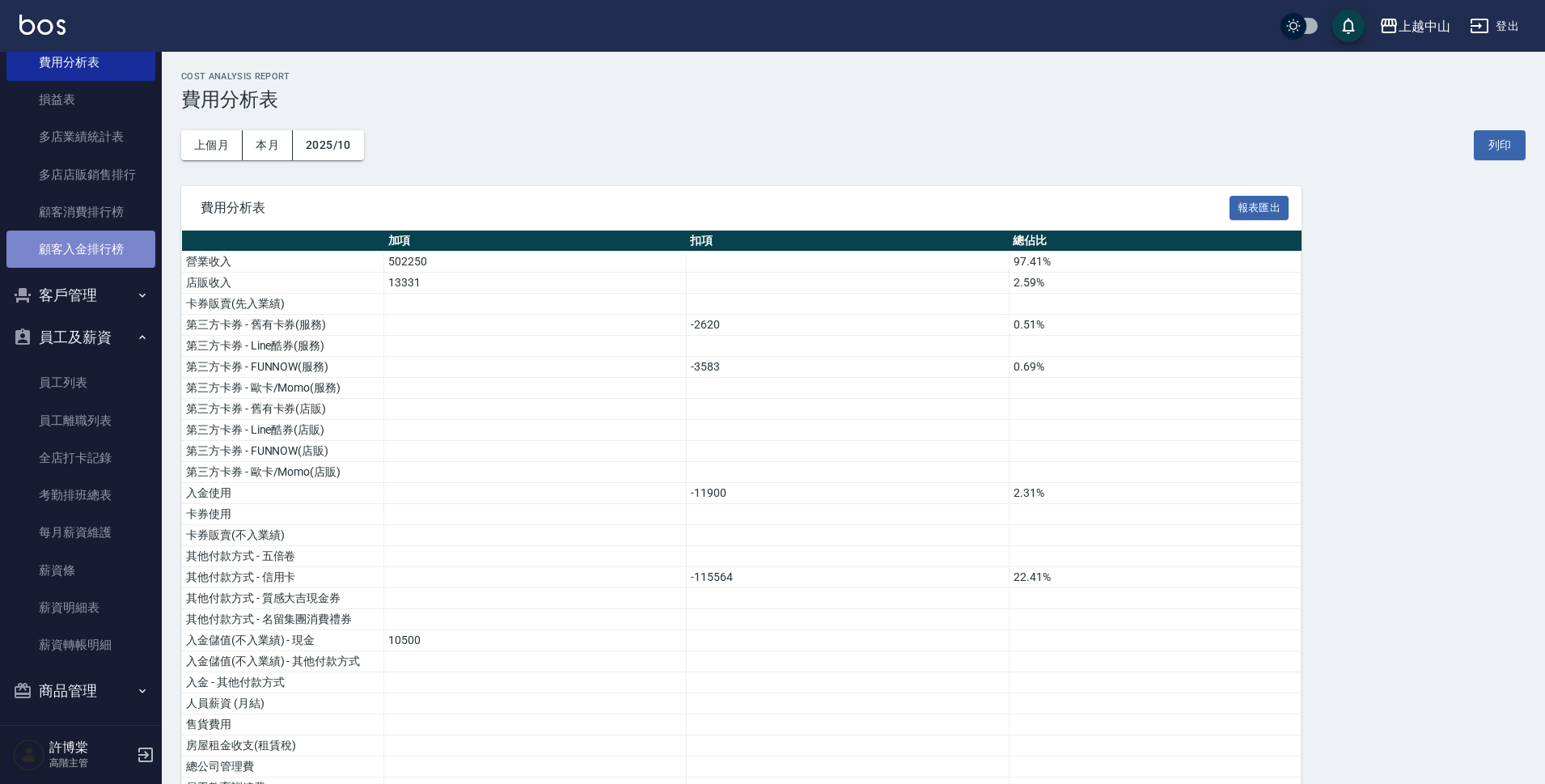
click at [92, 231] on link "顧客入金排行榜" at bounding box center [81, 249] width 149 height 37
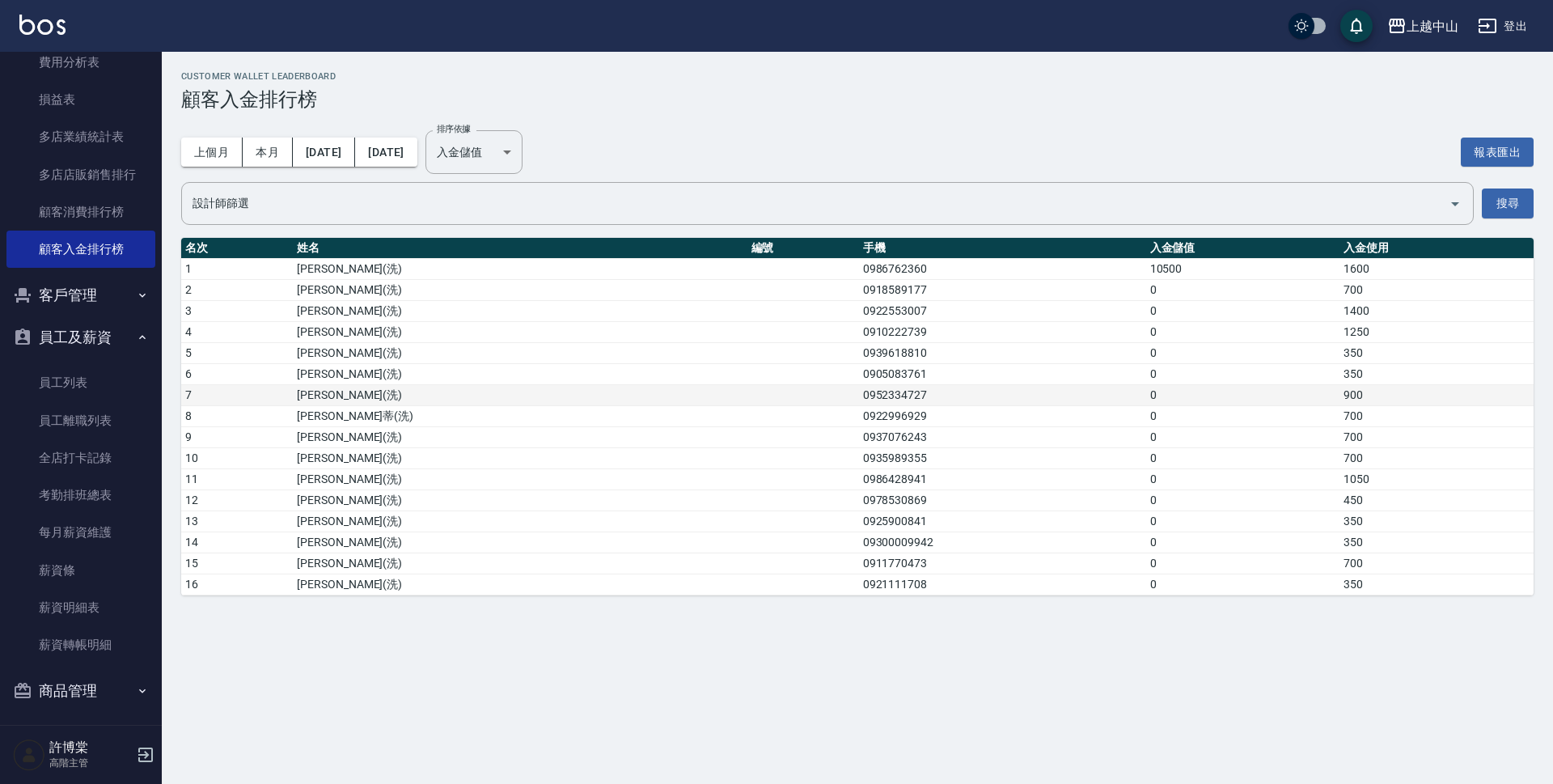
click at [361, 395] on td "[PERSON_NAME](洗)" at bounding box center [519, 394] width 454 height 21
click at [324, 391] on td "[PERSON_NAME](洗)" at bounding box center [519, 394] width 454 height 21
click at [87, 294] on button "客戶管理" at bounding box center [81, 294] width 149 height 42
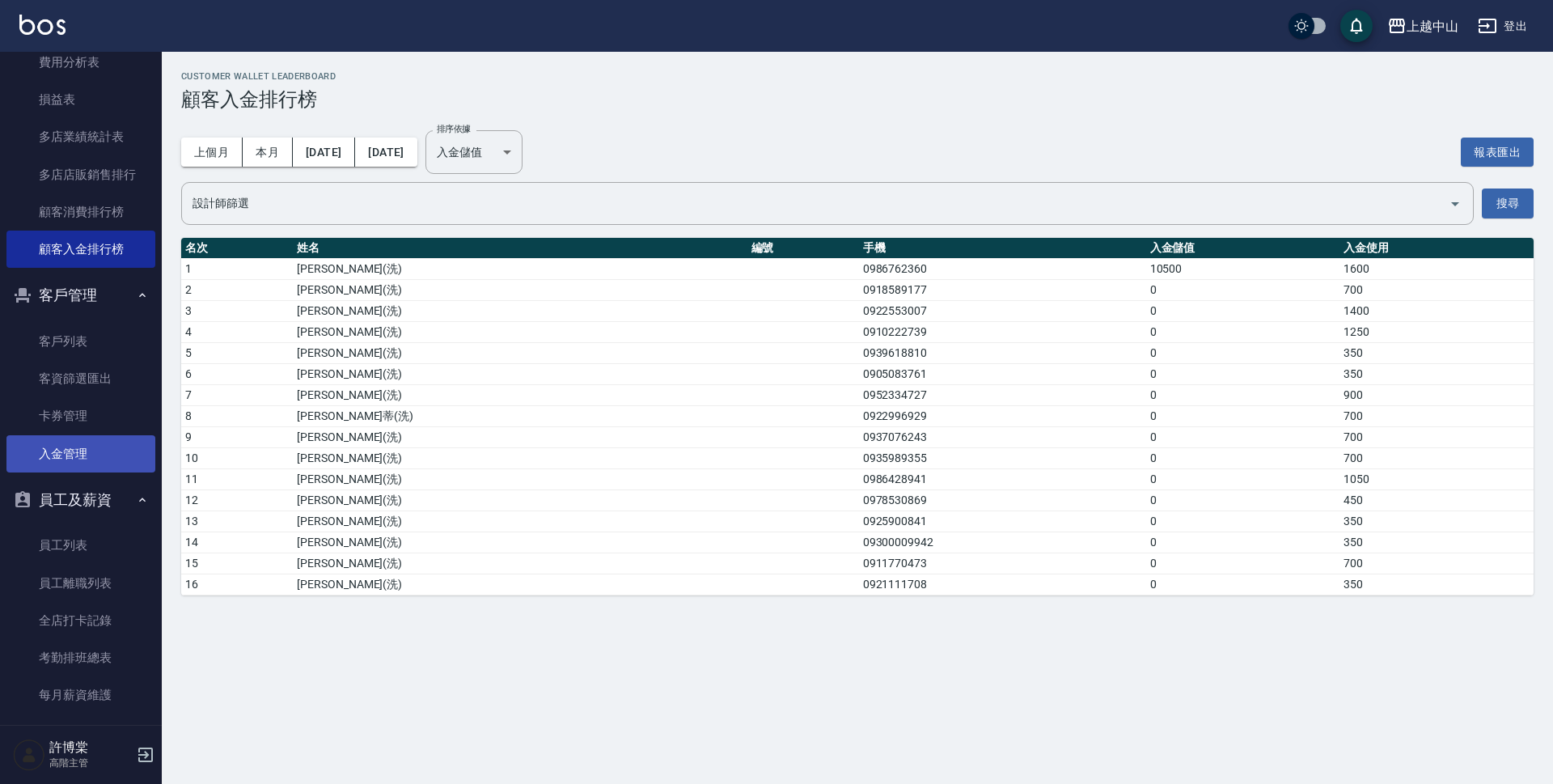
click at [88, 447] on link "入金管理" at bounding box center [81, 453] width 149 height 37
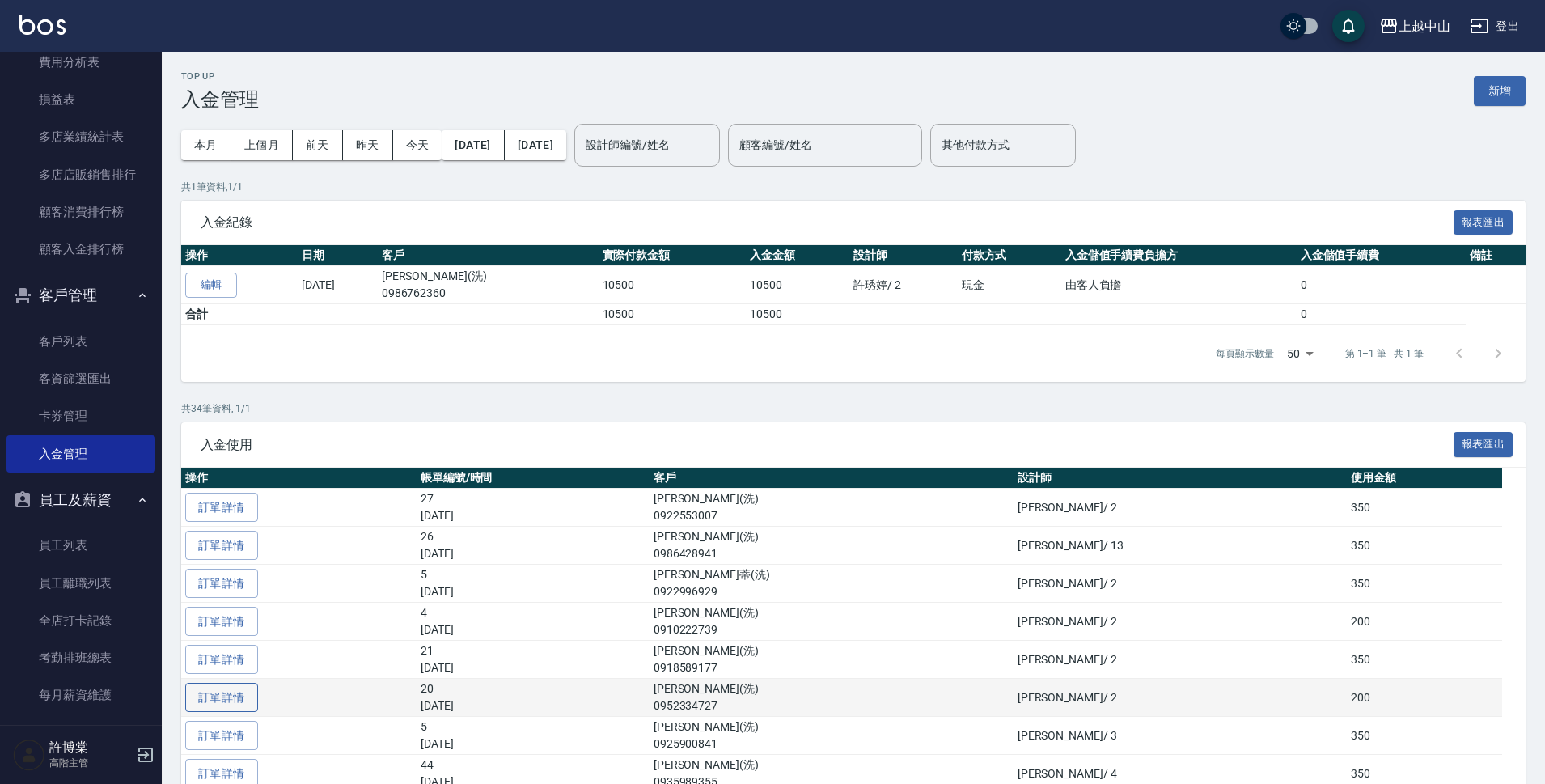
click at [223, 698] on link "訂單詳情" at bounding box center [222, 698] width 73 height 29
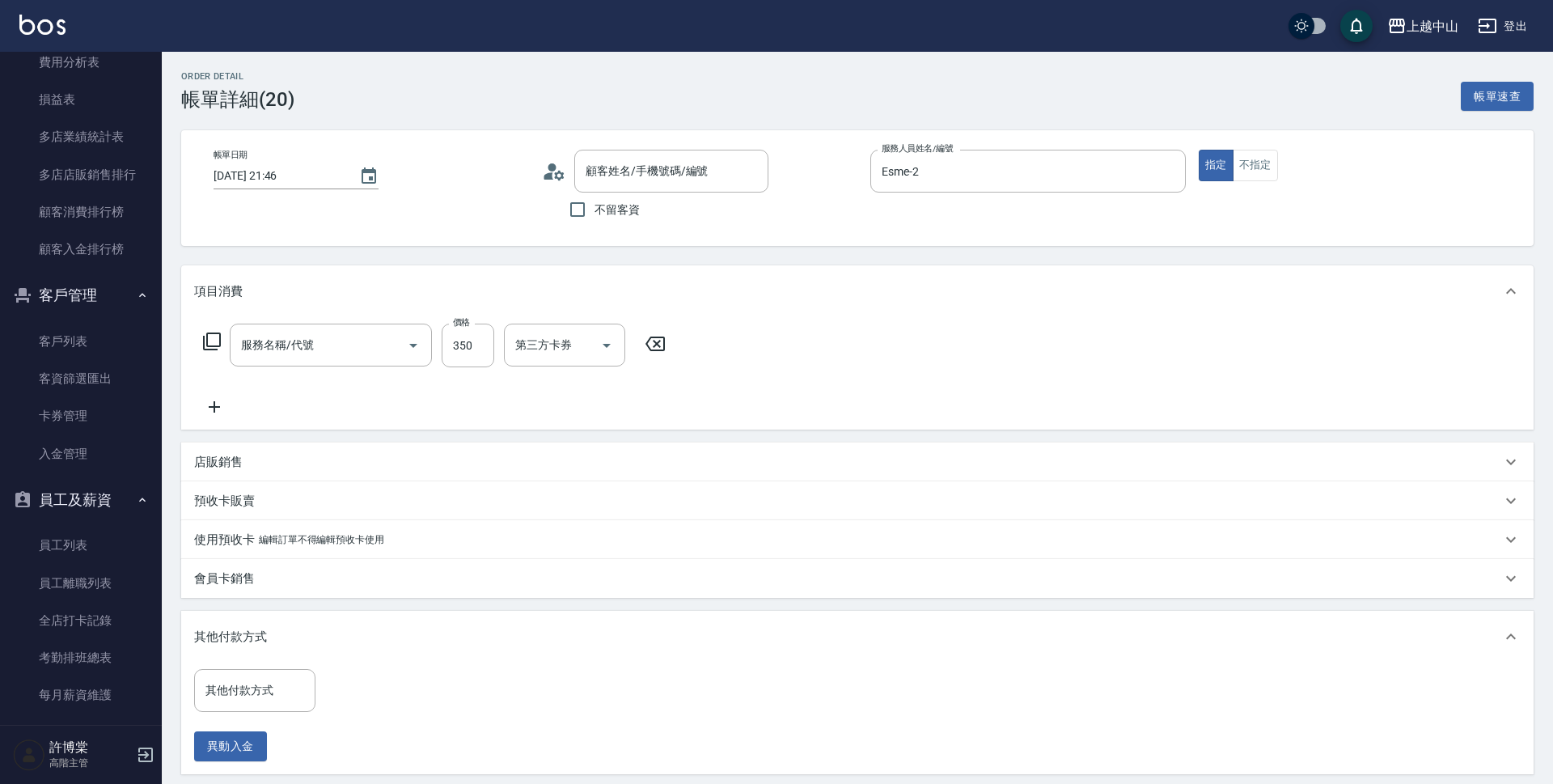
type input "[DATE] 21:46"
type input "Esme-2"
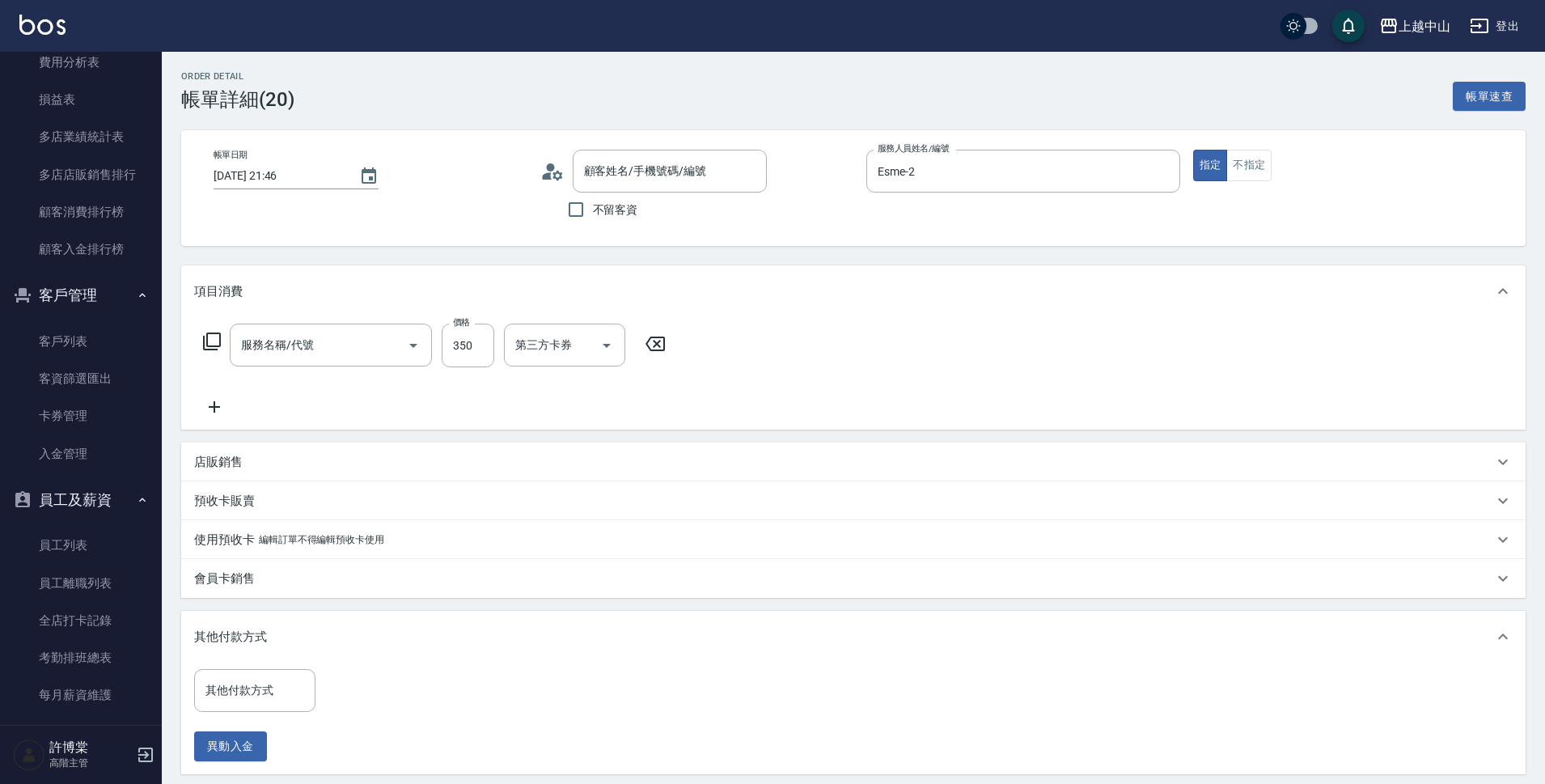
type input "[PERSON_NAME](洗)/0952334727/"
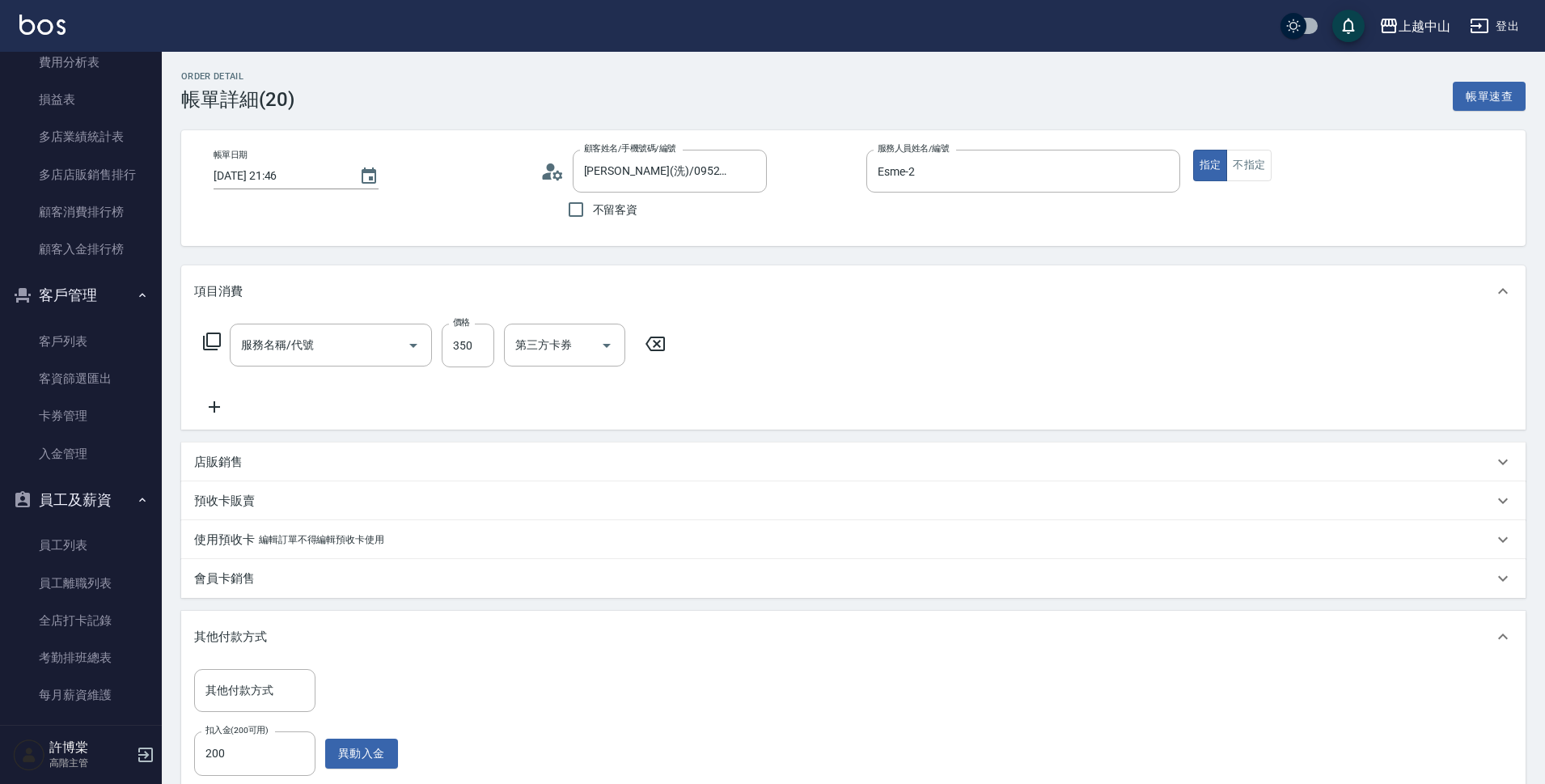
type input "洗髮 (女)(605)"
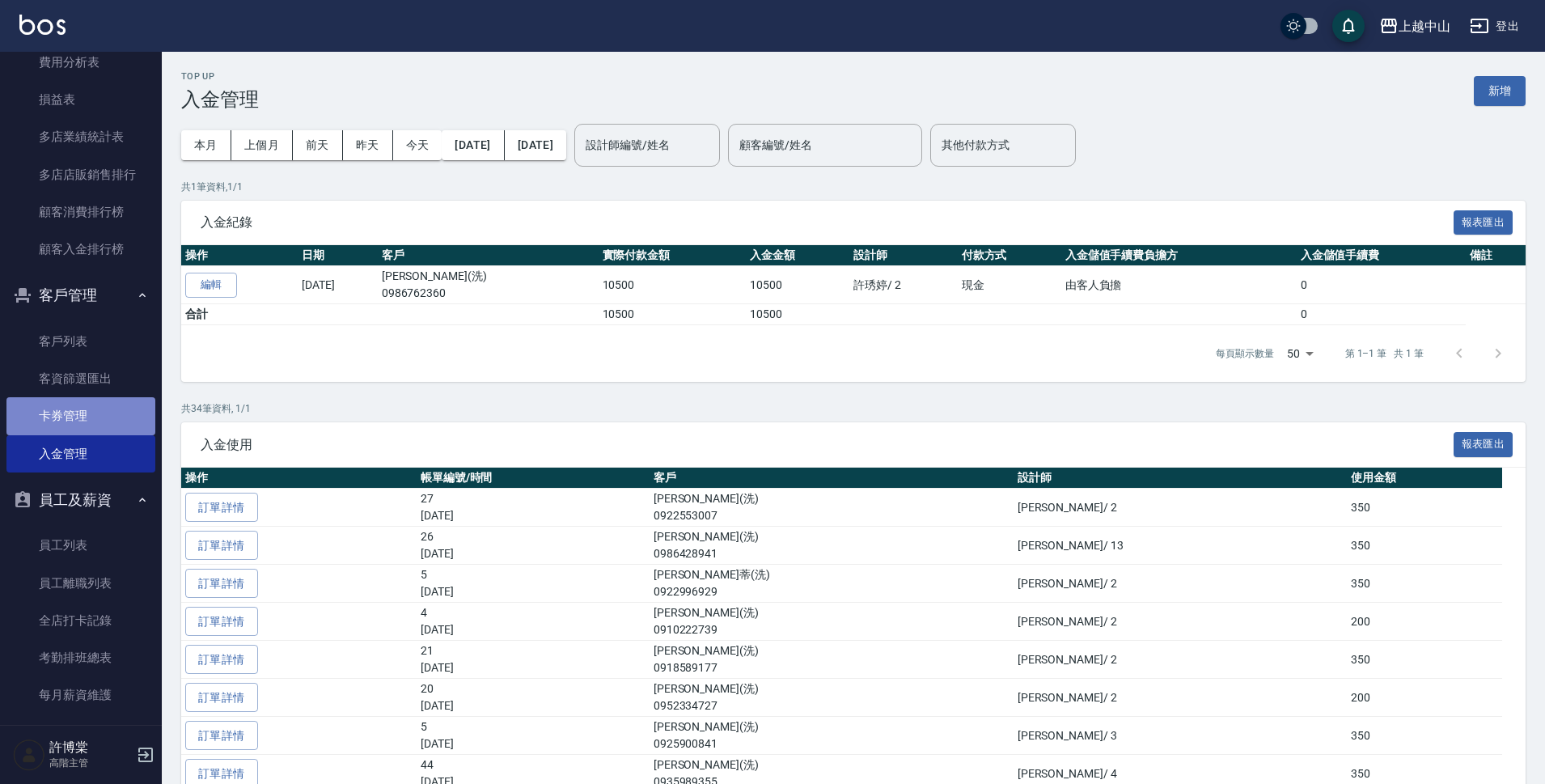
click at [140, 413] on link "卡券管理" at bounding box center [81, 416] width 149 height 37
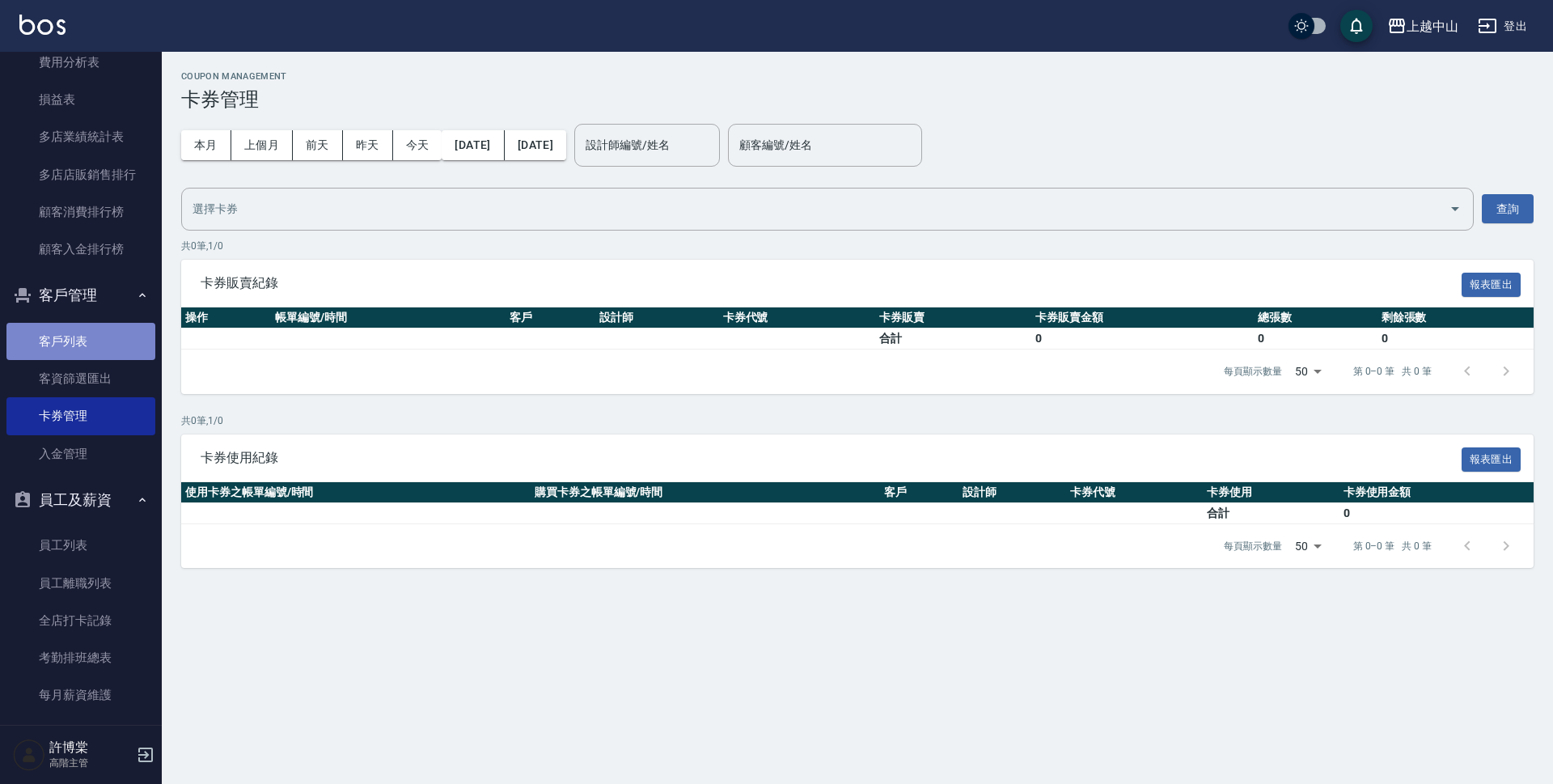
click at [104, 340] on link "客戶列表" at bounding box center [81, 341] width 149 height 37
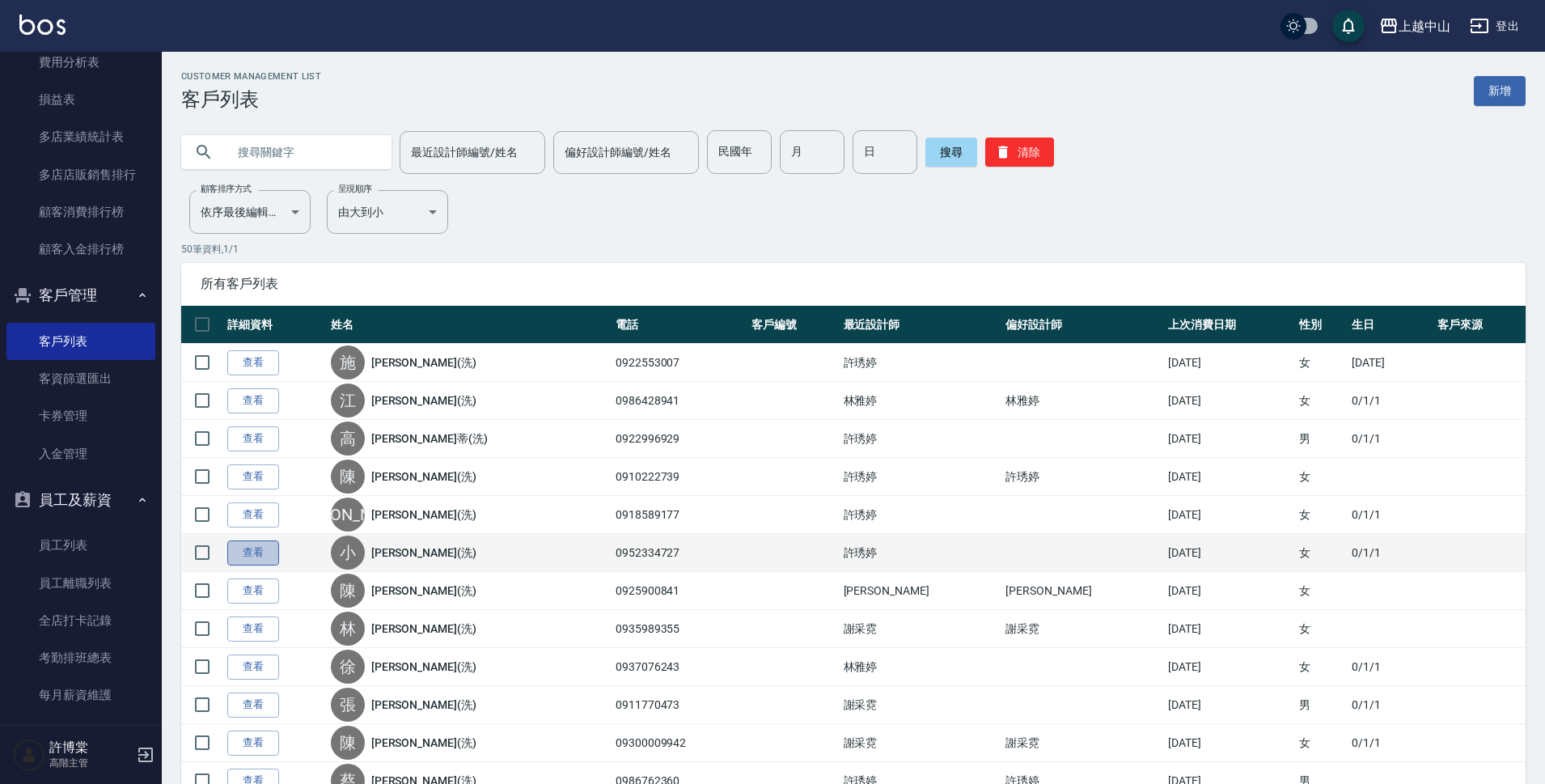
click at [256, 550] on link "查看" at bounding box center [253, 553] width 52 height 26
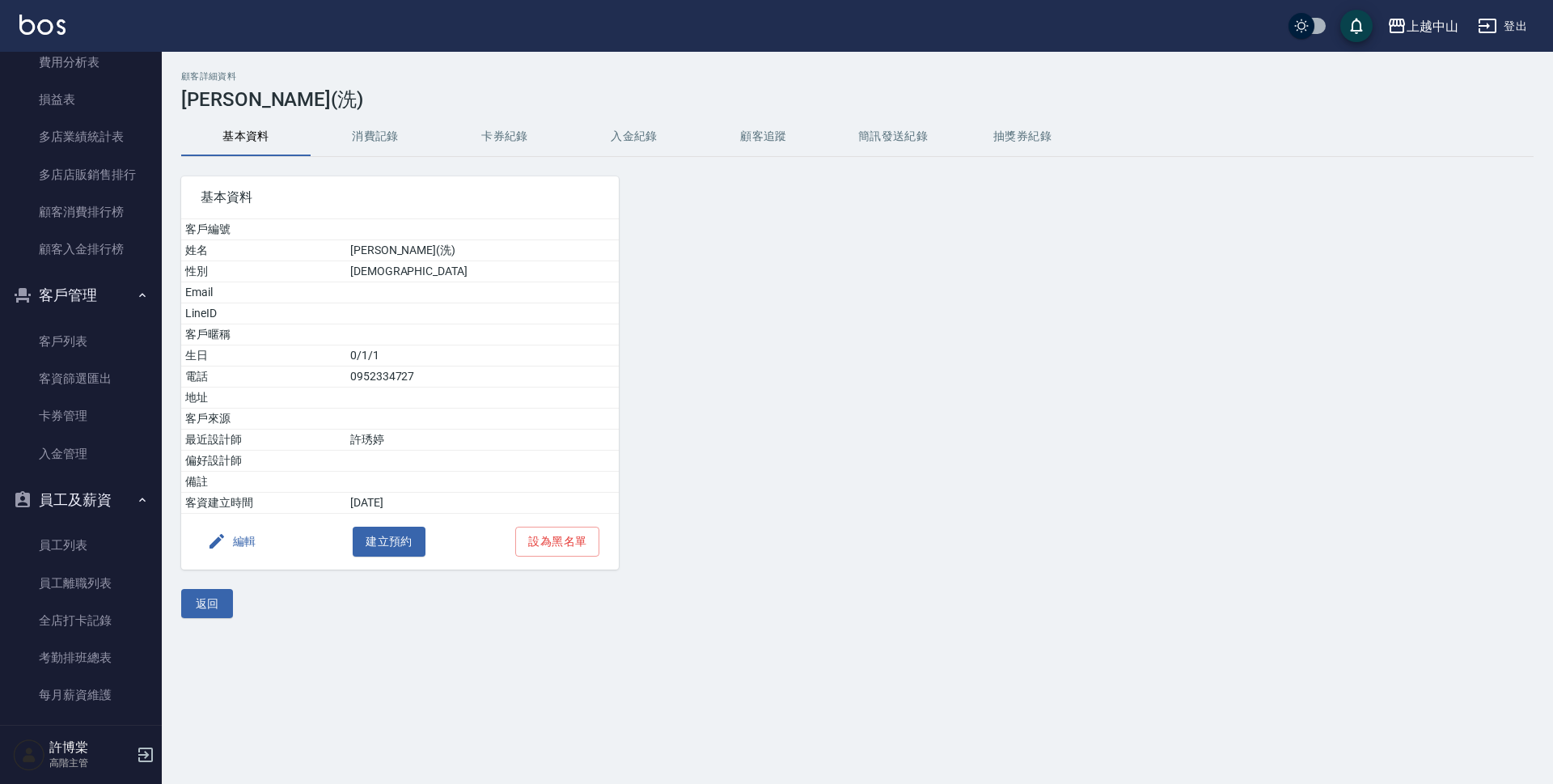
click at [612, 128] on button "入金紀錄" at bounding box center [634, 136] width 130 height 39
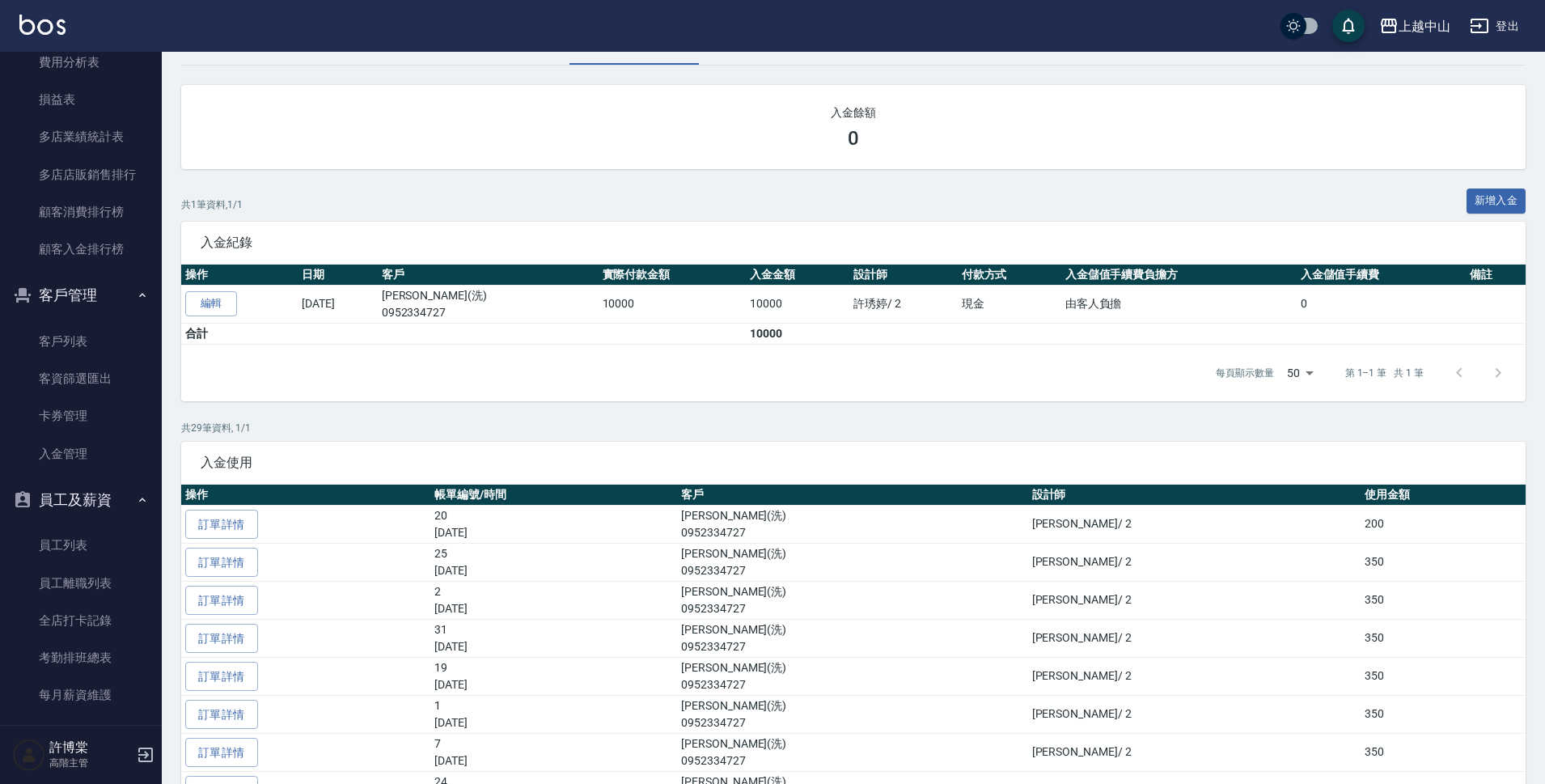
scroll to position [99, 0]
